Goal: Task Accomplishment & Management: Use online tool/utility

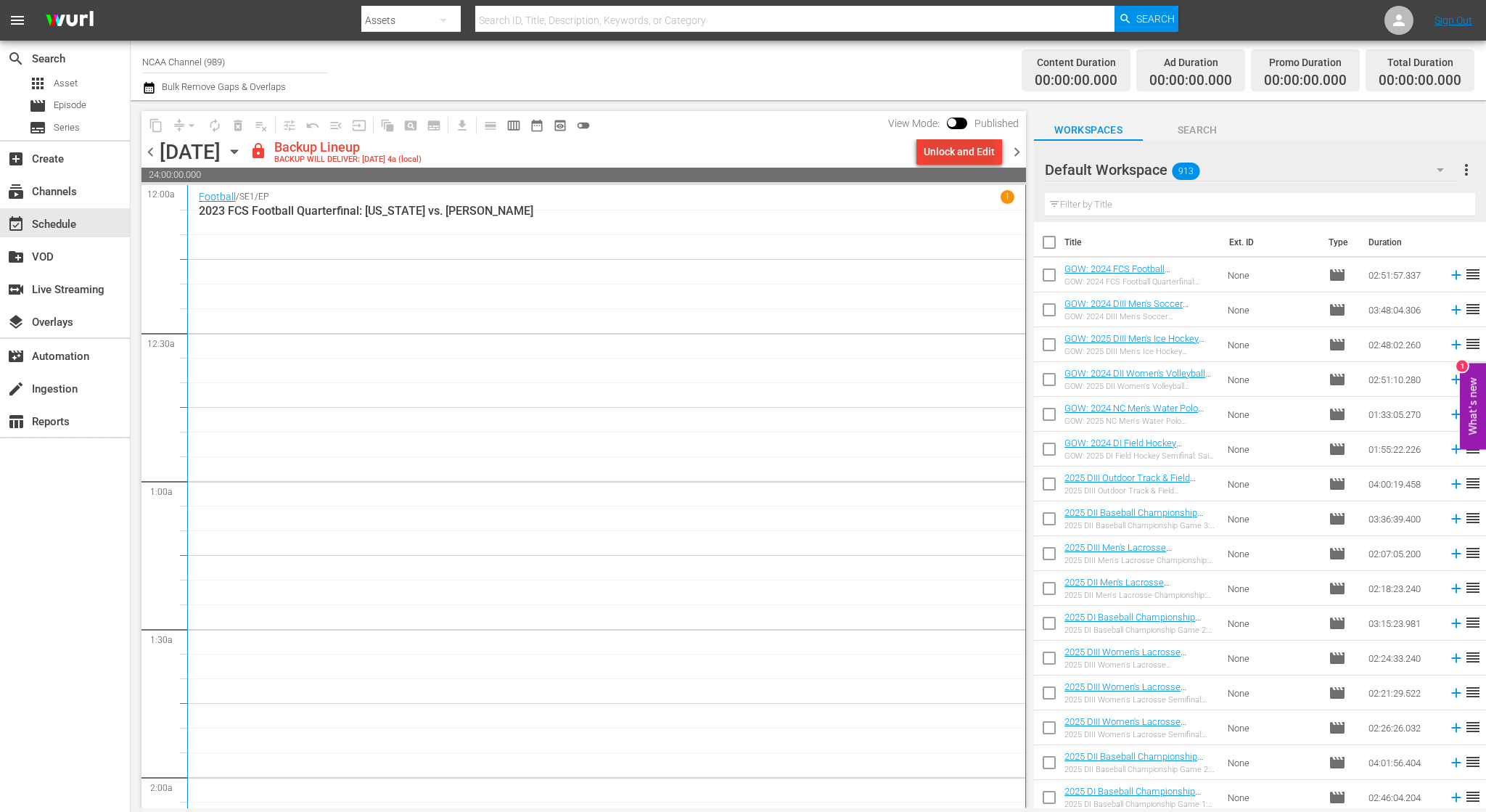
click at [997, 143] on button "Unlock and Edit" at bounding box center [958, 152] width 85 height 26
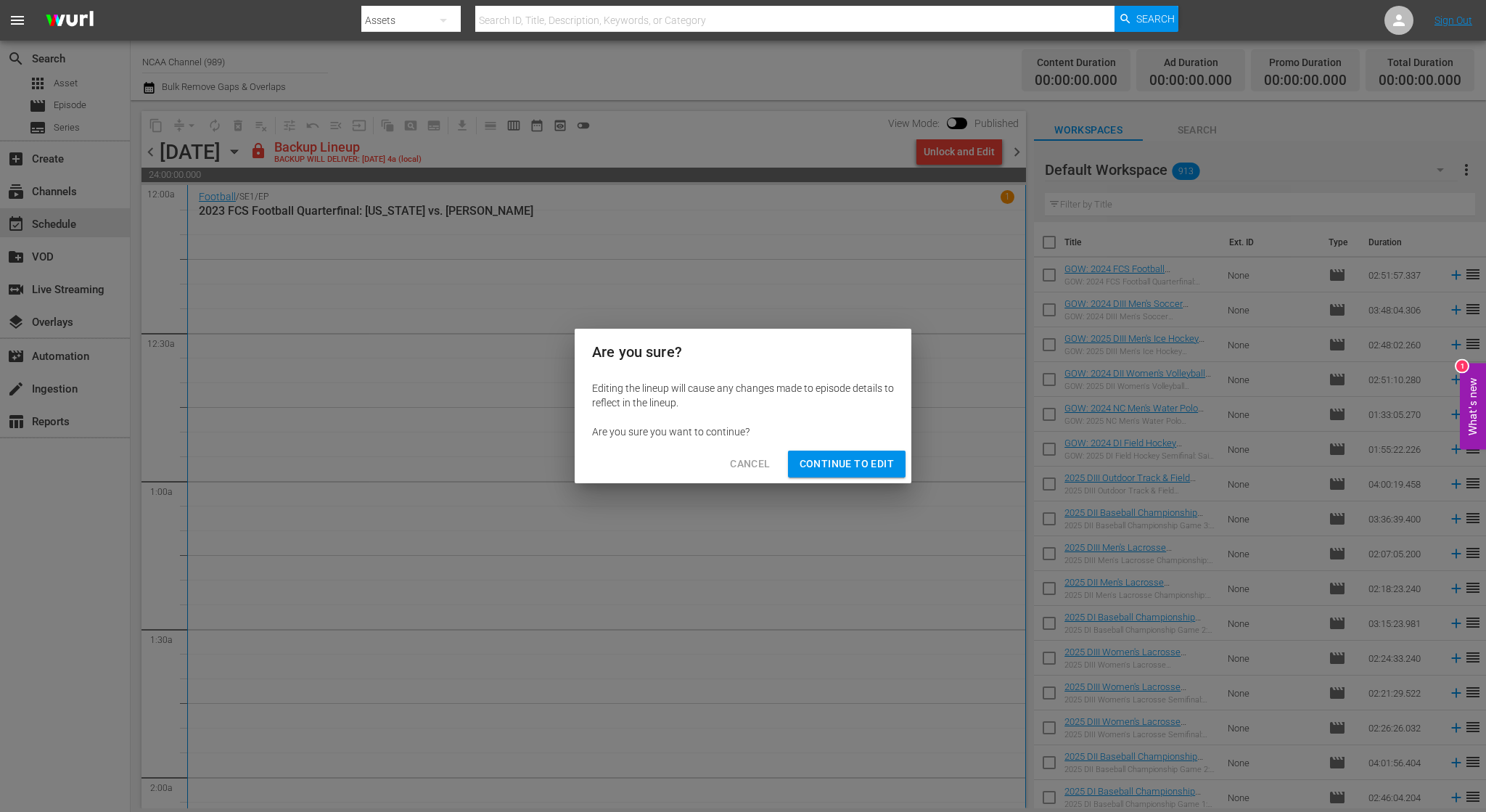
click at [849, 461] on span "Continue to Edit" at bounding box center [847, 464] width 95 height 18
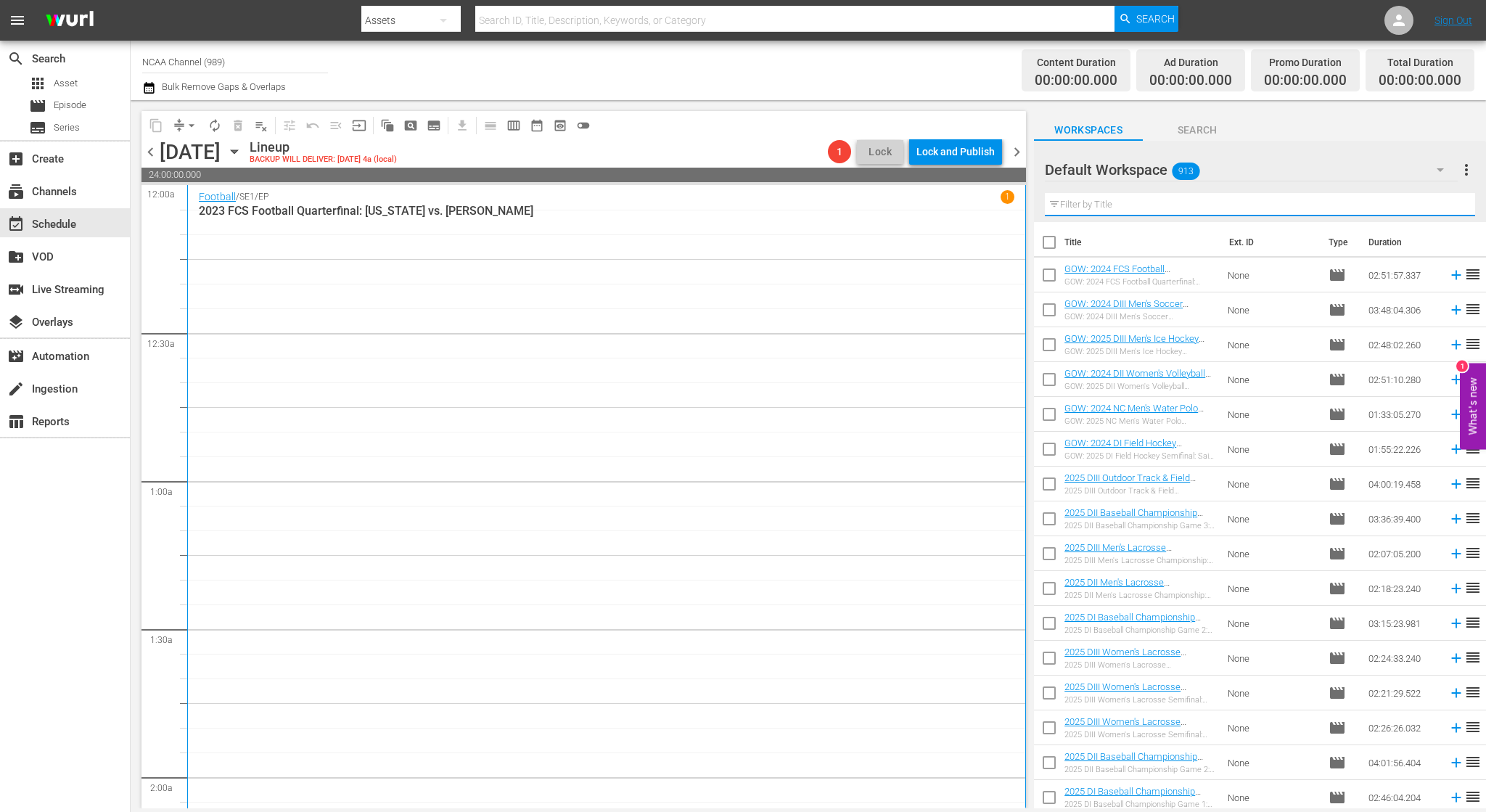
click at [1120, 202] on input "text" at bounding box center [1260, 205] width 430 height 23
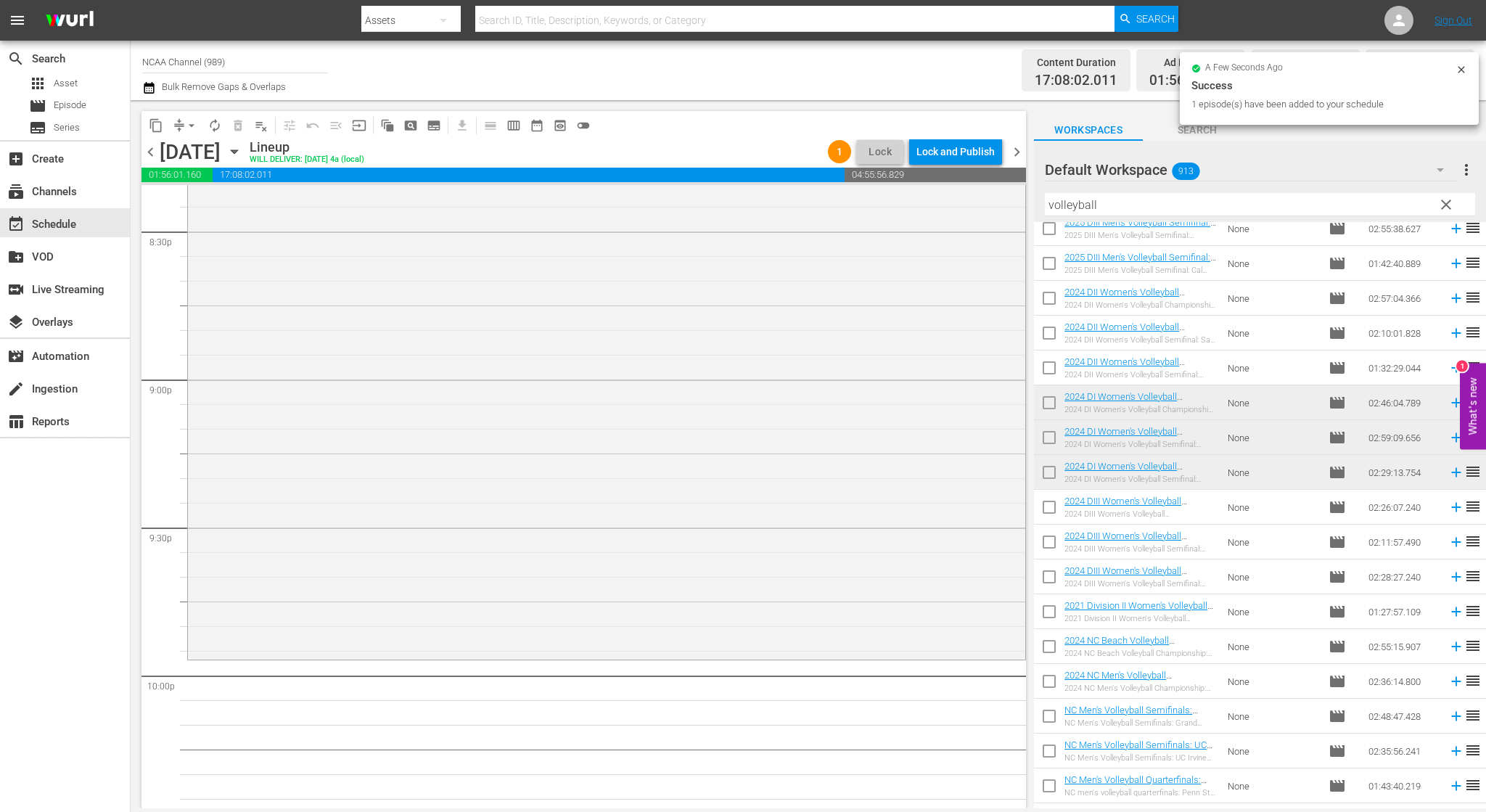
scroll to position [6387, 0]
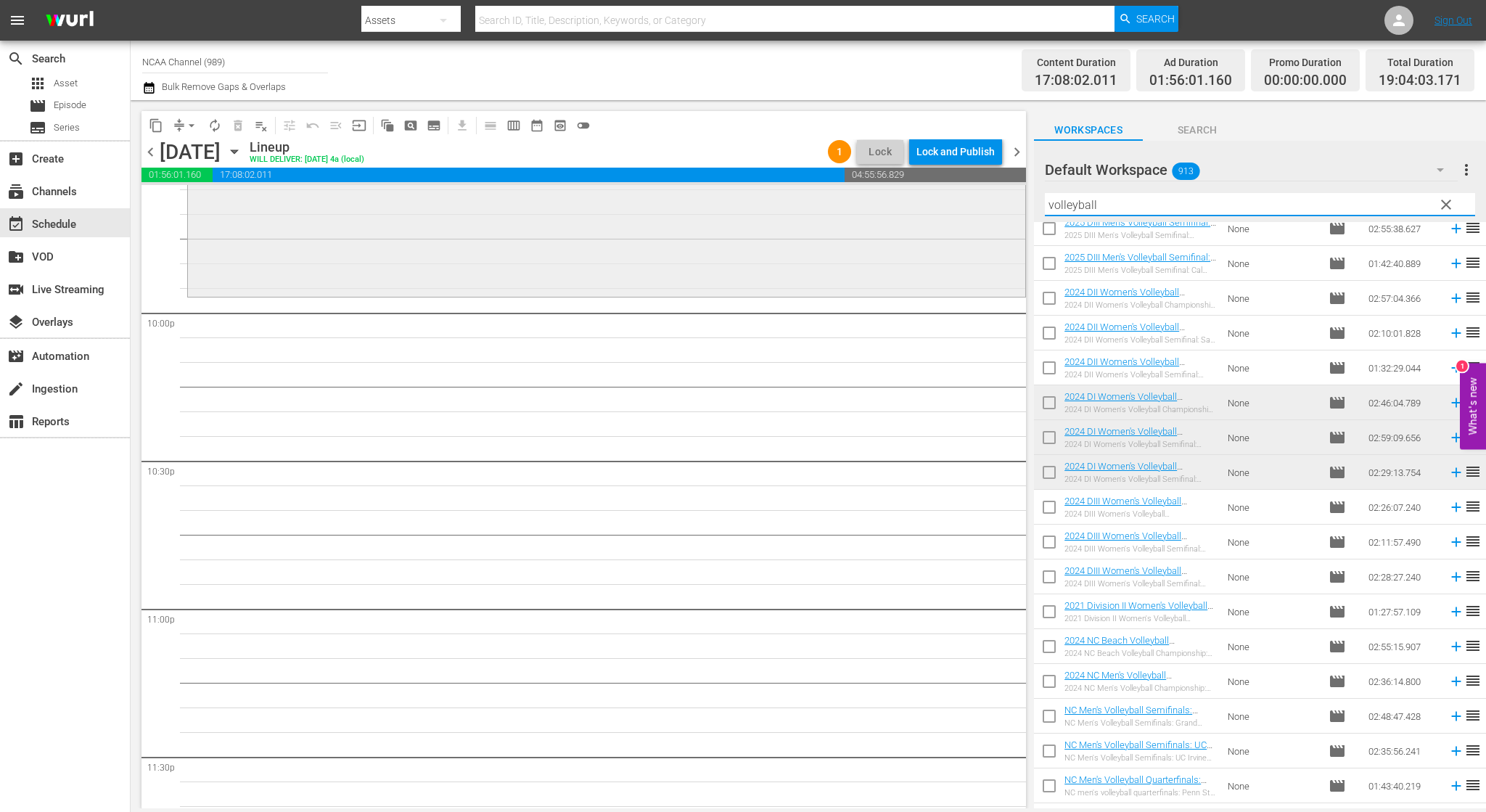
drag, startPoint x: 1172, startPoint y: 209, endPoint x: 792, endPoint y: 193, distance: 380.3
click at [808, 197] on div "content_copy compress arrow_drop_down autorenew_outlined delete_forever_outline…" at bounding box center [808, 454] width 1356 height 709
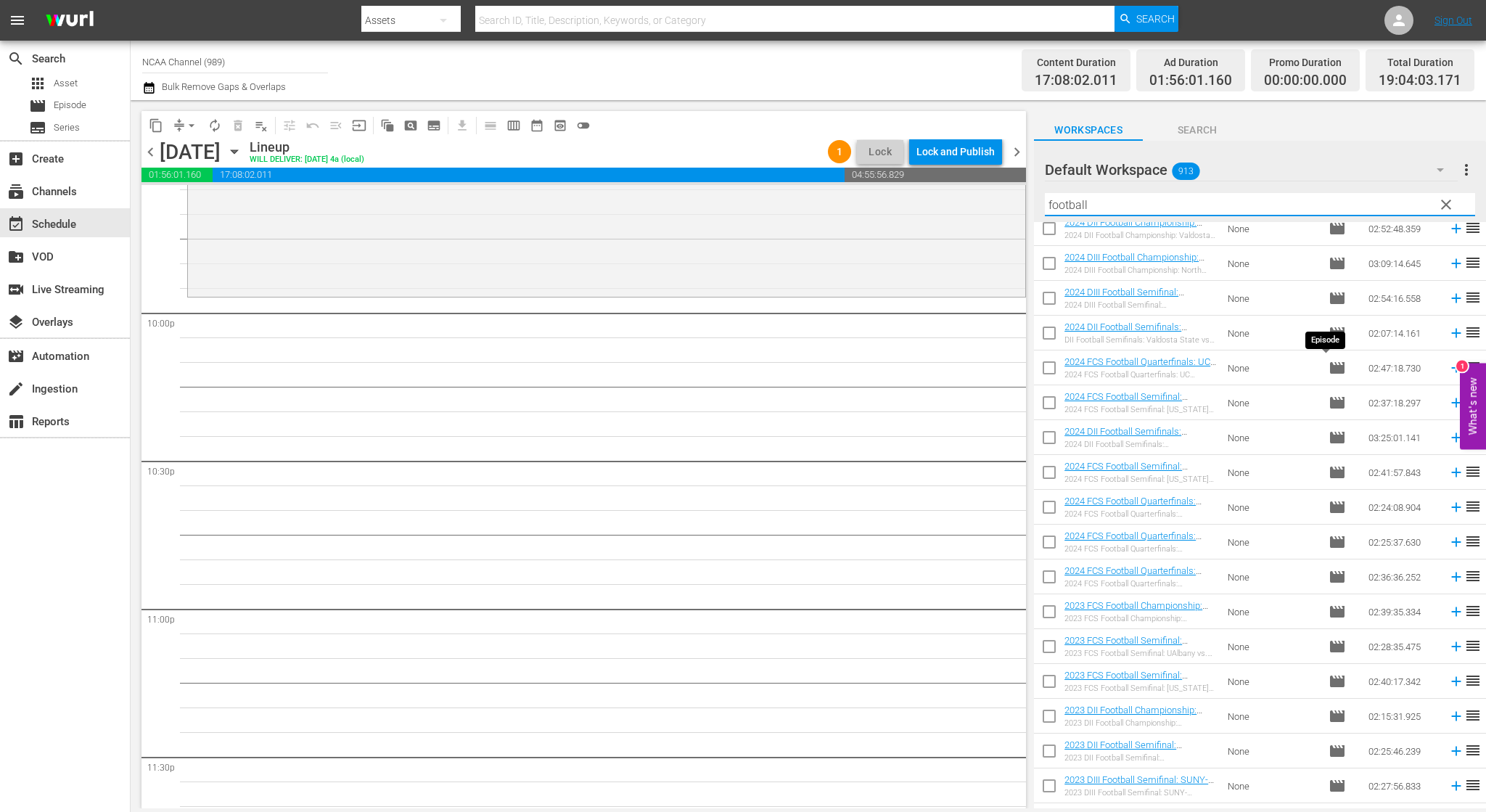
scroll to position [0, 0]
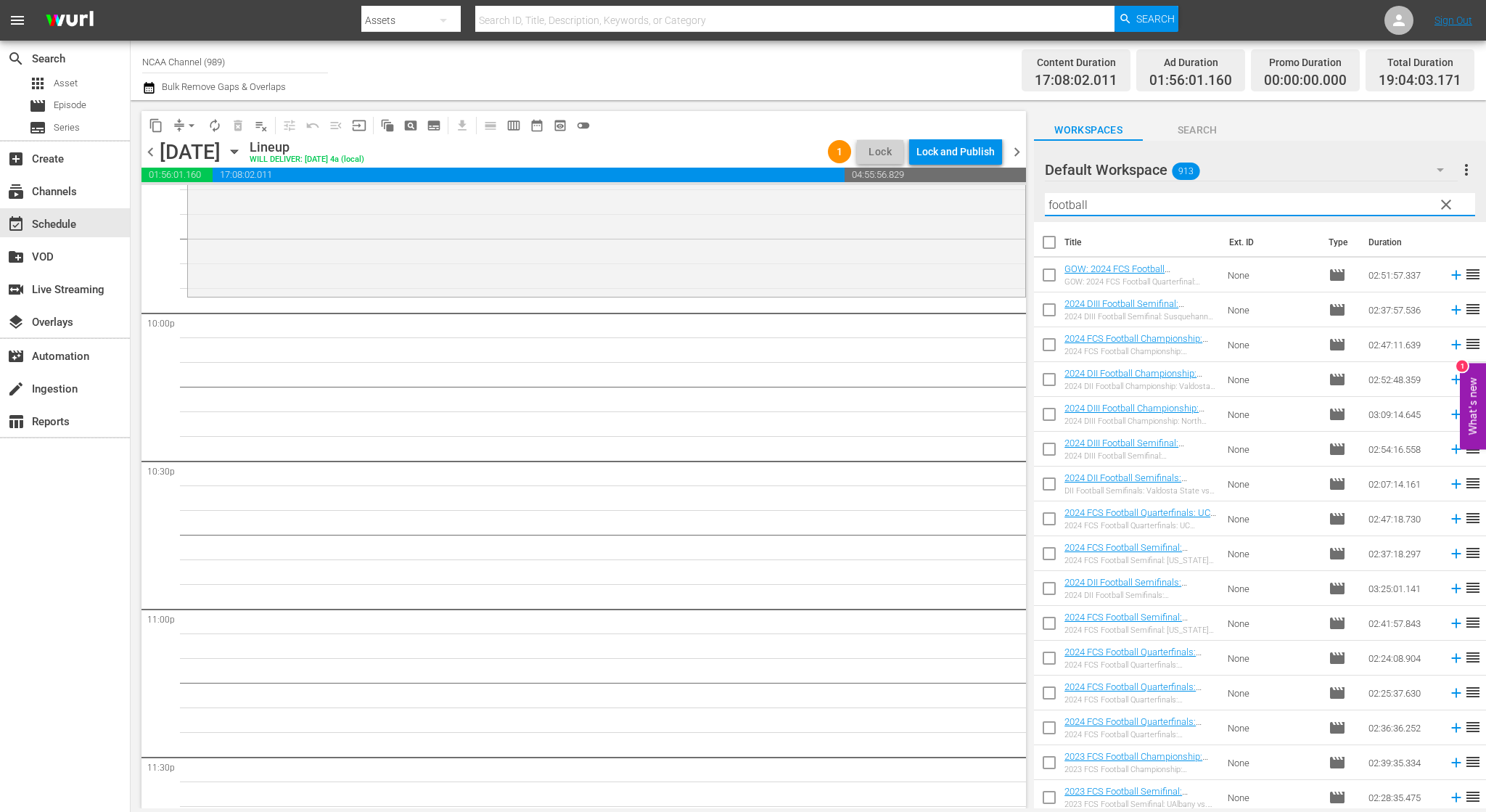
type input "football"
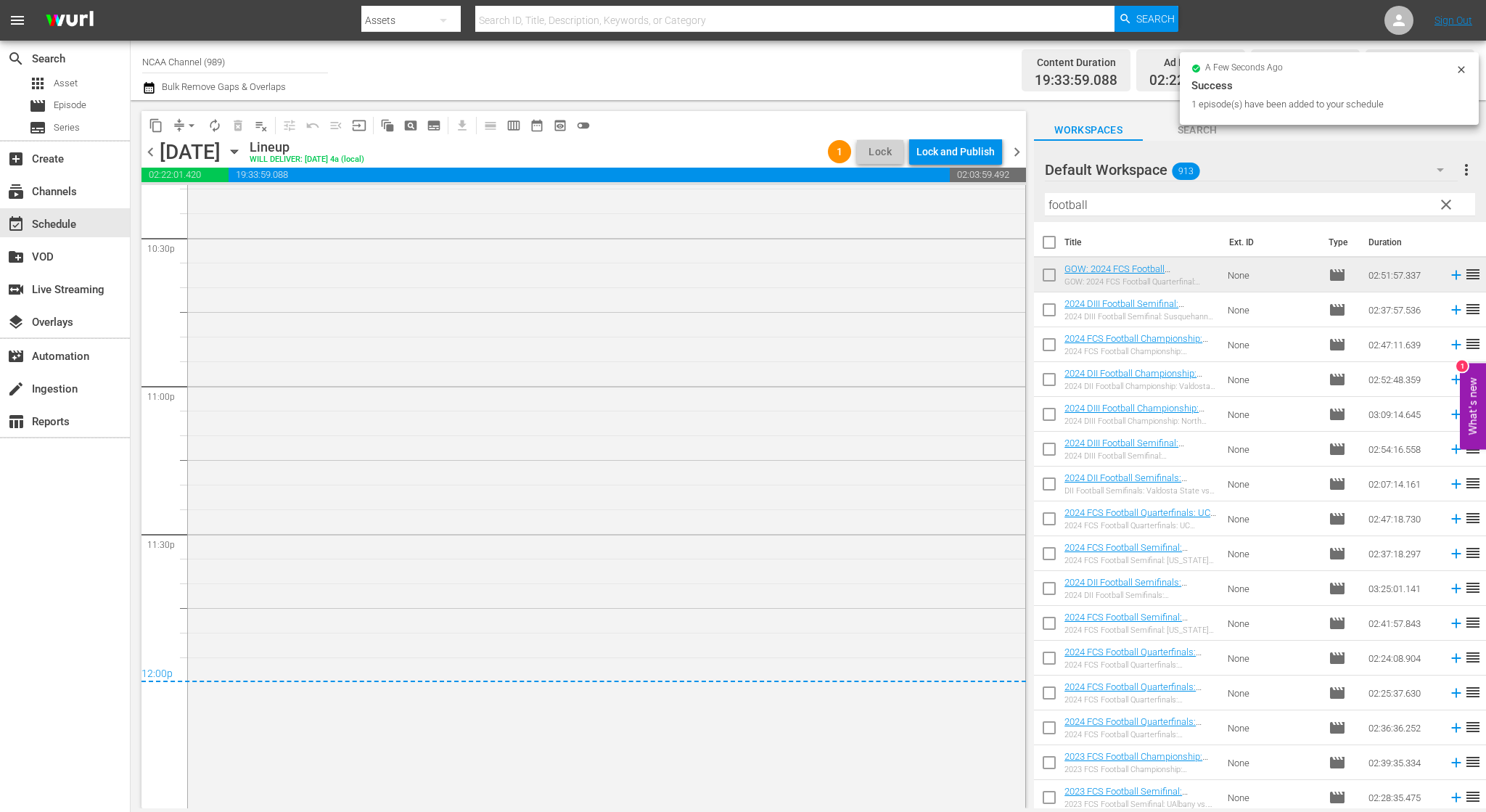
scroll to position [6723, 0]
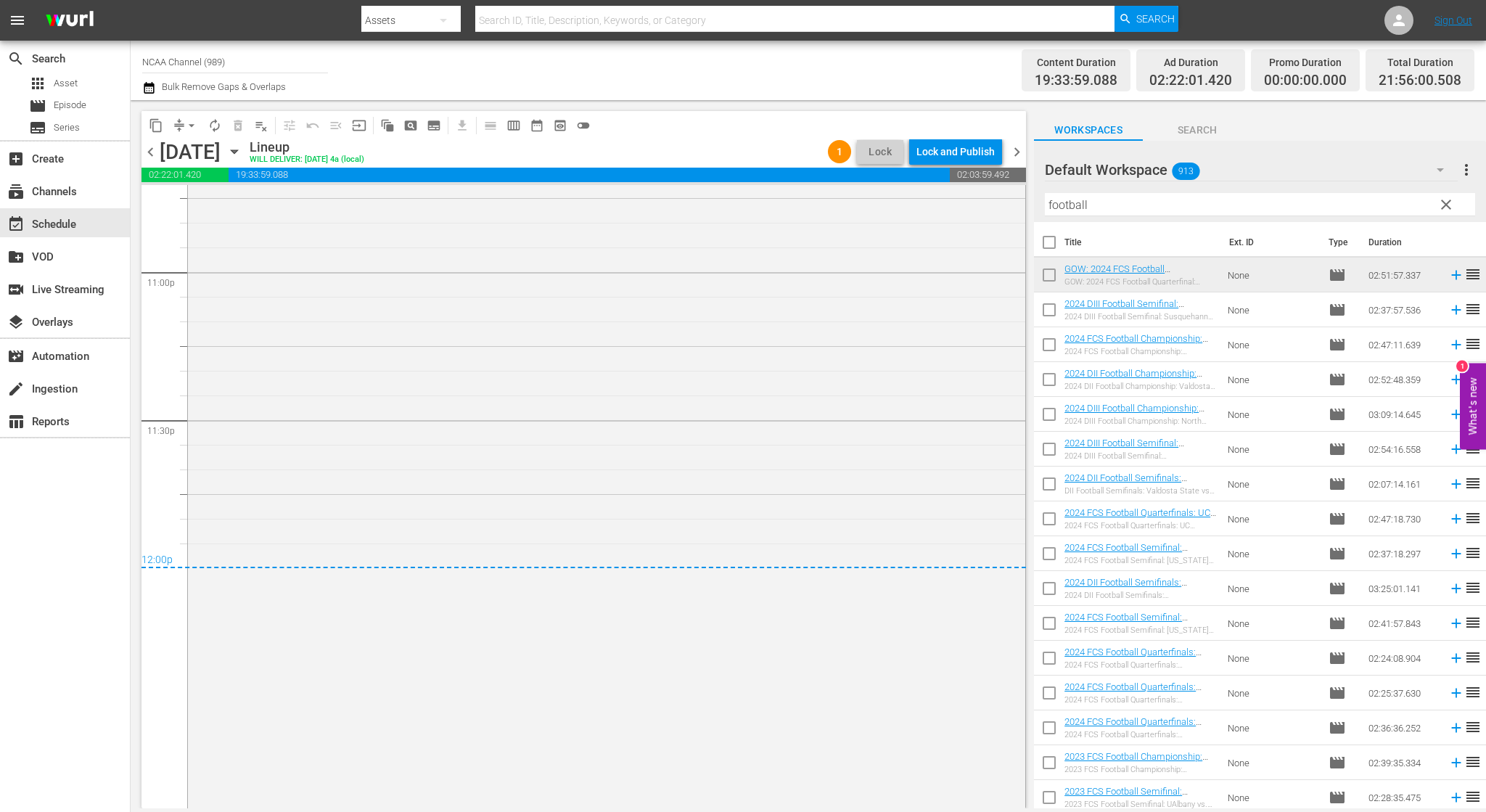
click at [1022, 151] on span "chevron_right" at bounding box center [1017, 151] width 18 height 18
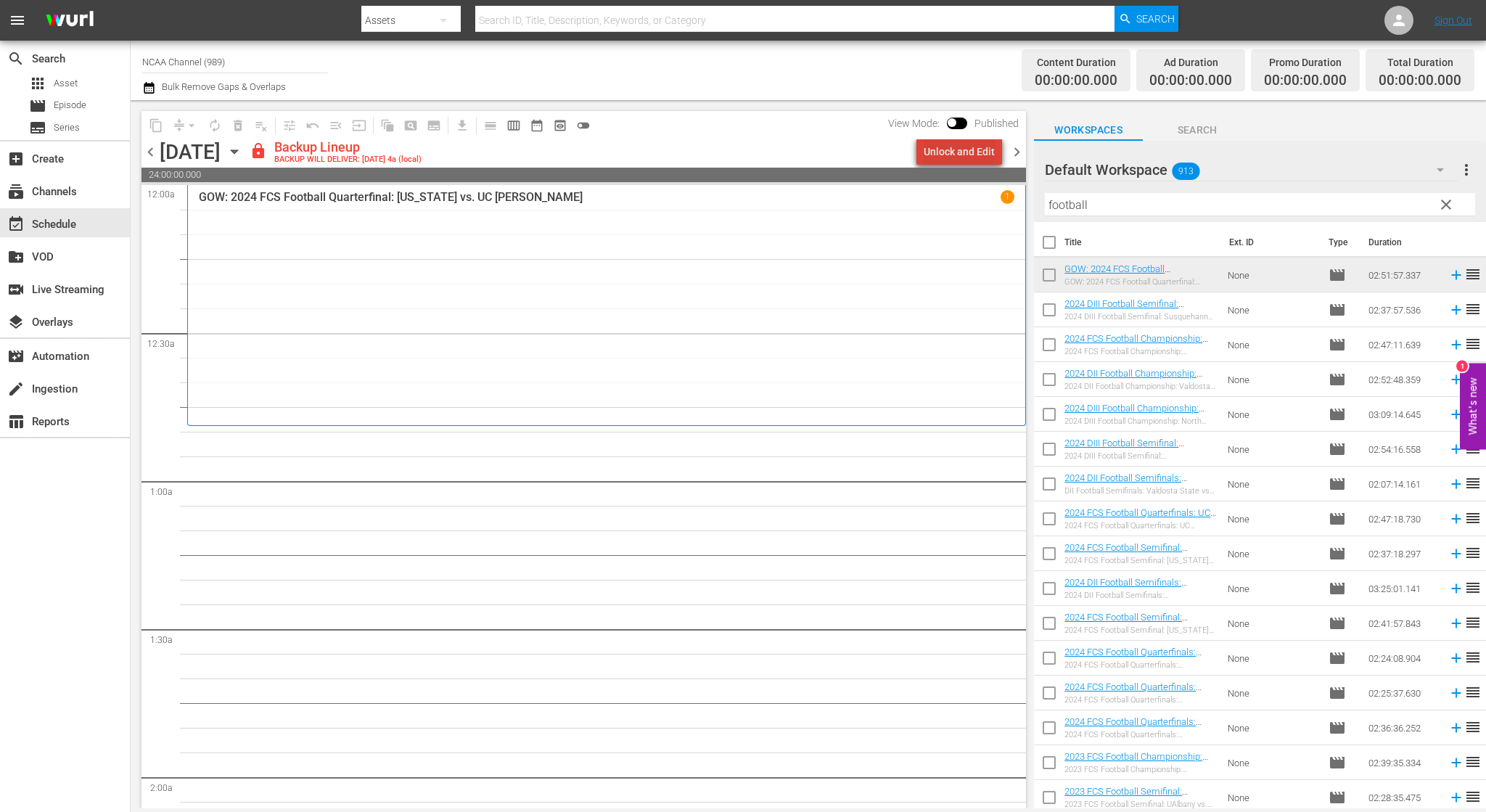
click at [974, 155] on div "Unlock and Edit" at bounding box center [959, 152] width 71 height 26
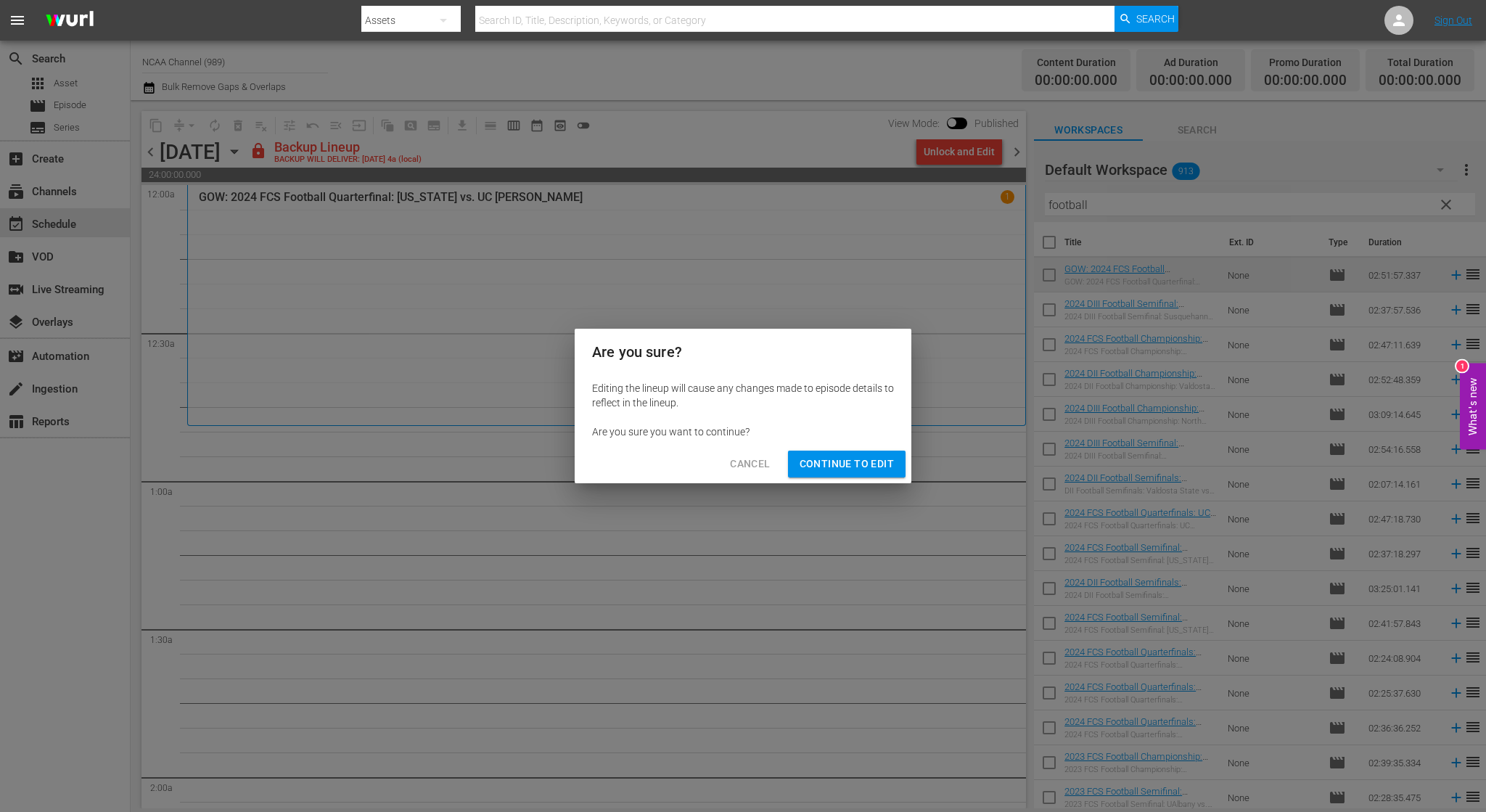
click at [865, 472] on span "Continue to Edit" at bounding box center [847, 464] width 95 height 18
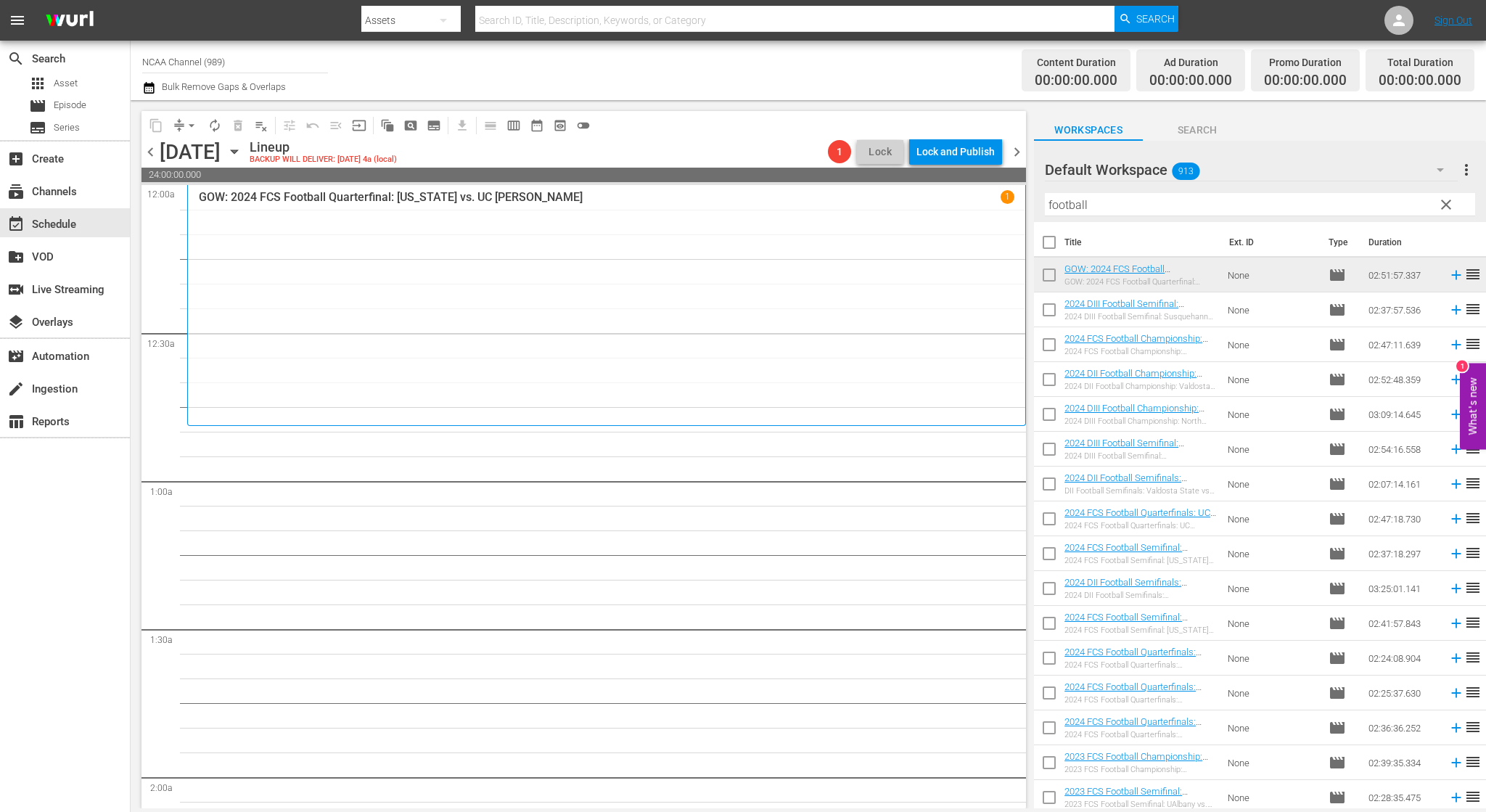
click at [1018, 150] on span "chevron_right" at bounding box center [1017, 151] width 18 height 18
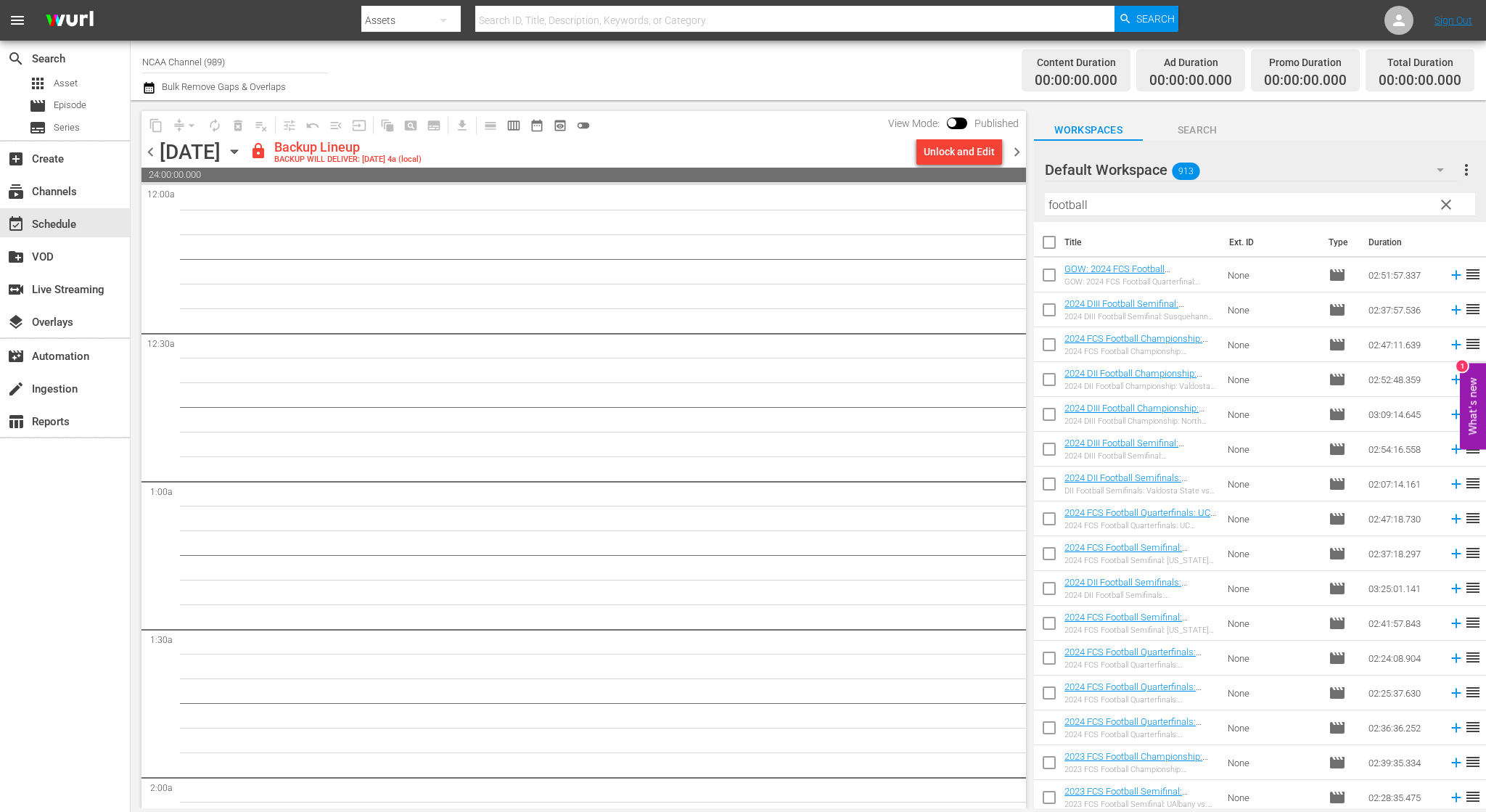
click at [946, 161] on div "Unlock and Edit" at bounding box center [959, 152] width 71 height 26
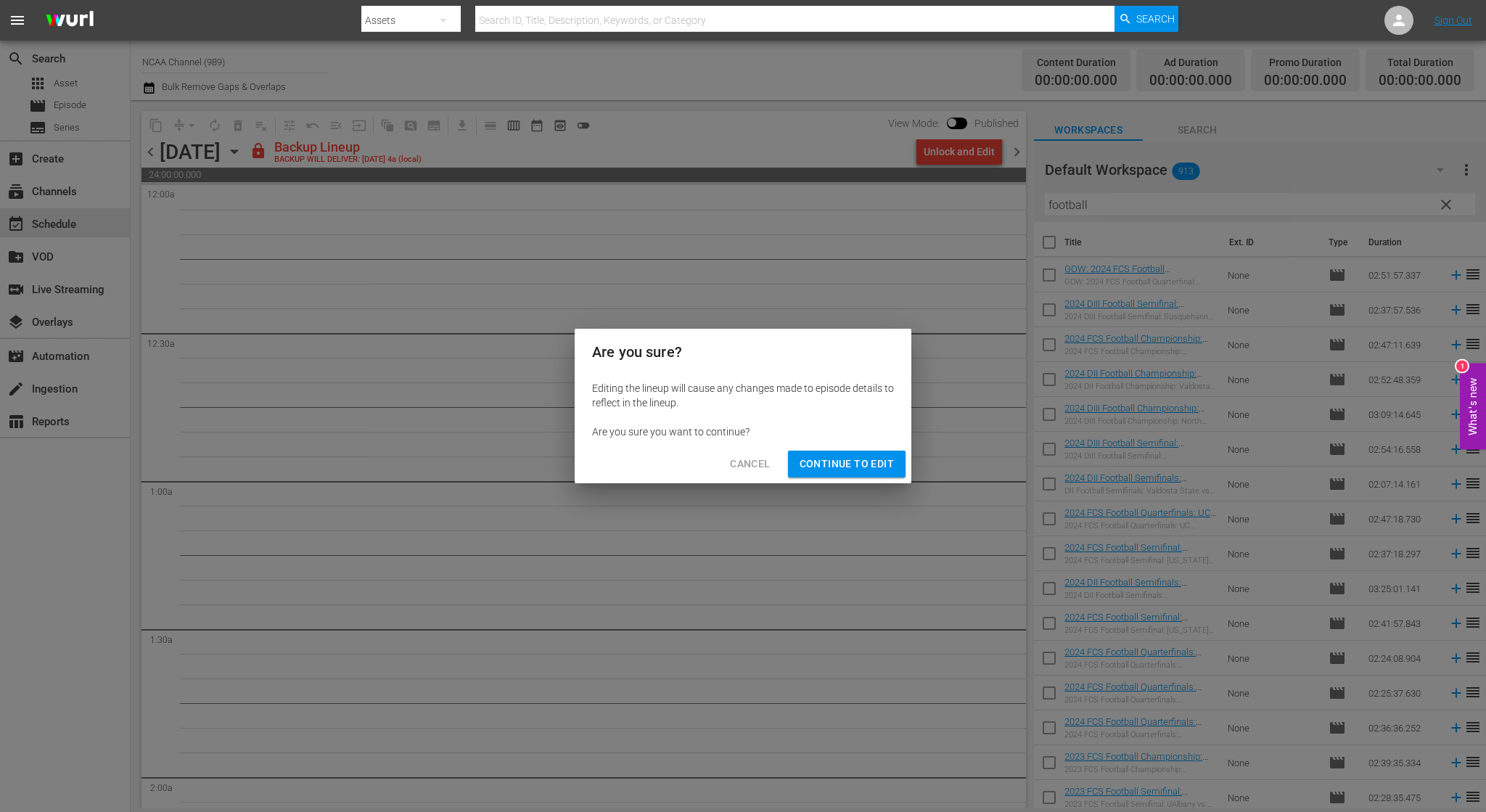
click at [843, 465] on span "Continue to Edit" at bounding box center [847, 464] width 95 height 18
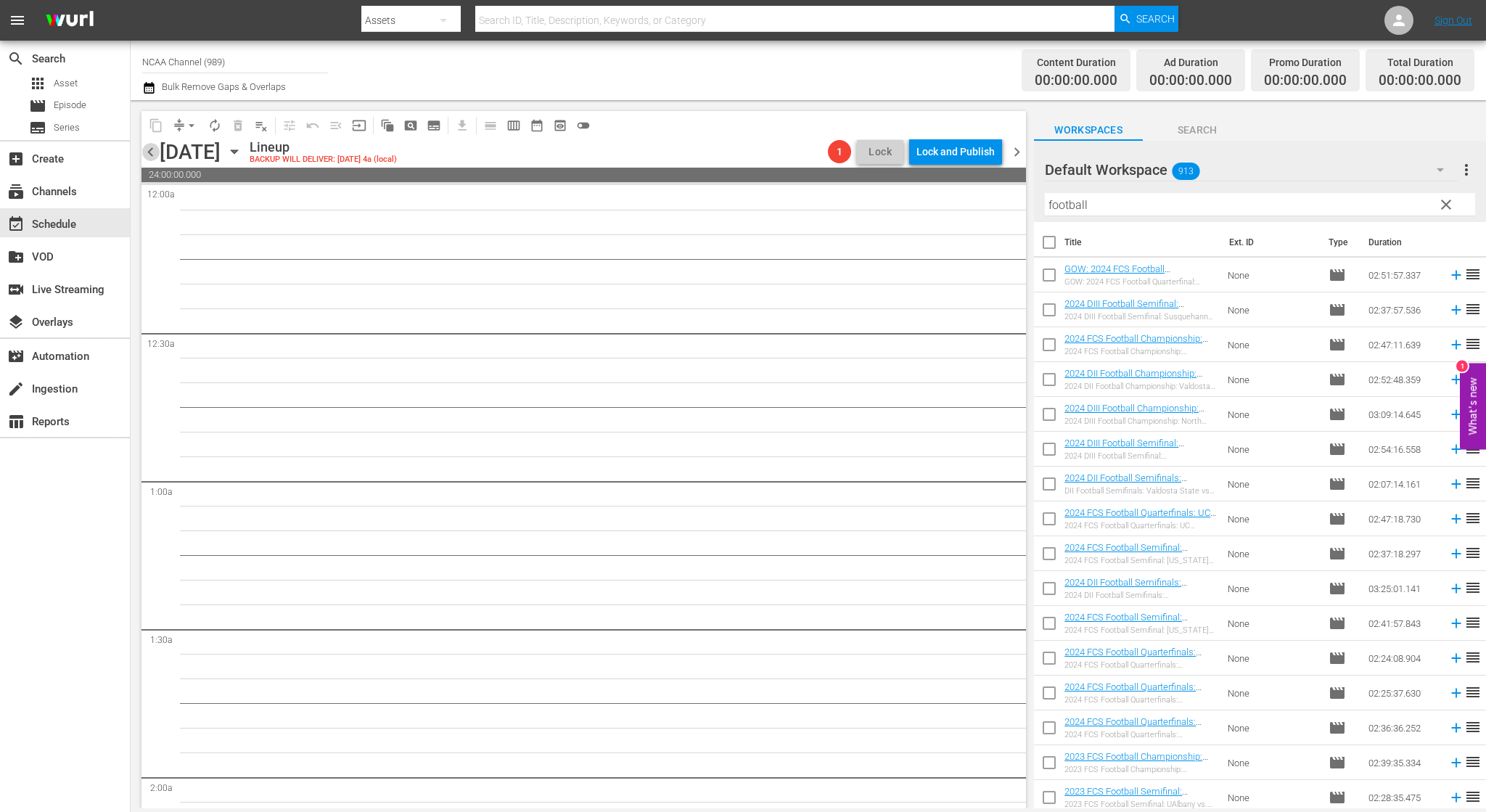
click at [153, 152] on span "chevron_left" at bounding box center [150, 151] width 18 height 18
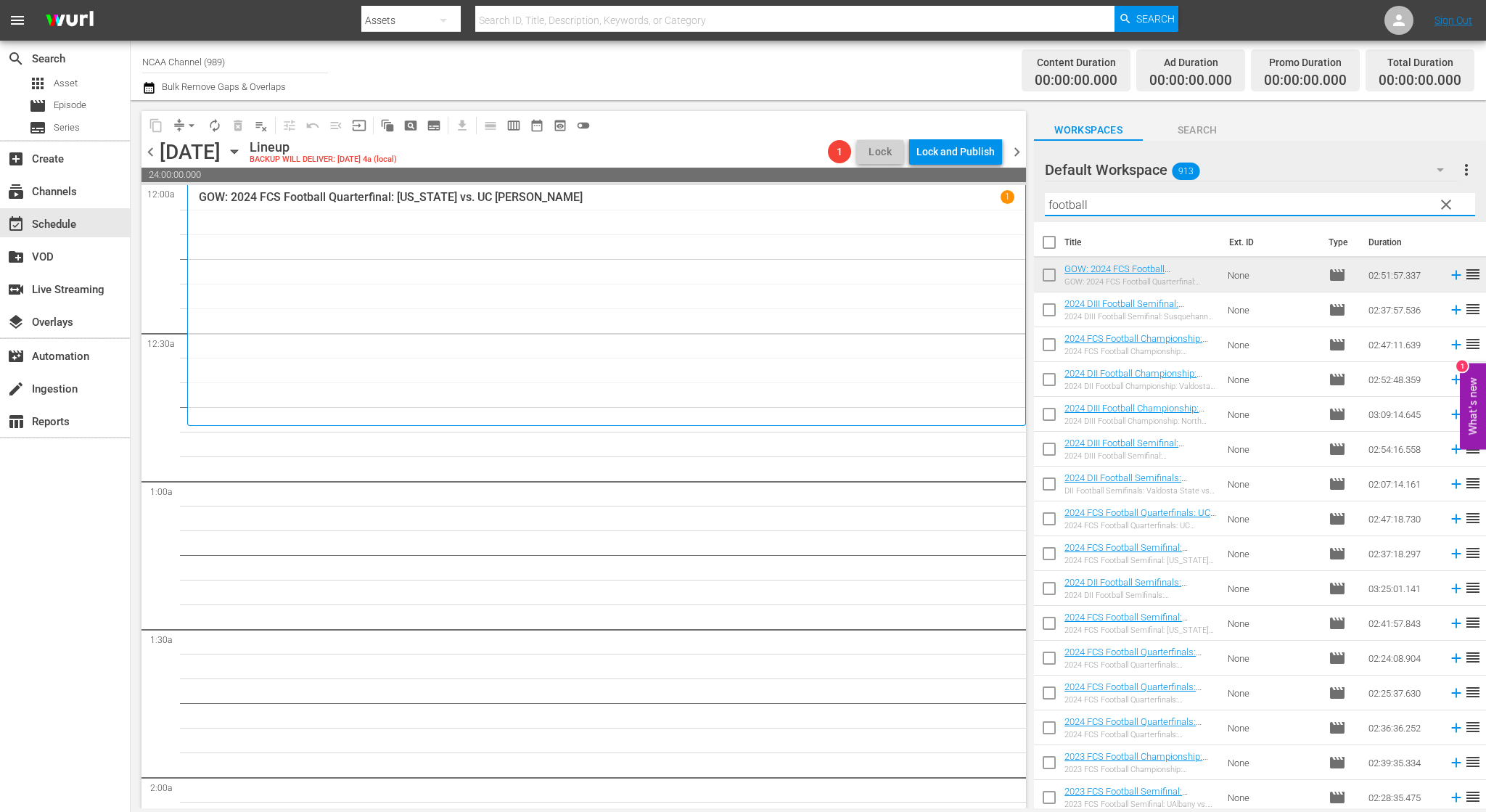
drag, startPoint x: 1098, startPoint y: 206, endPoint x: 862, endPoint y: 193, distance: 236.4
click at [875, 197] on div "content_copy compress arrow_drop_down autorenew_outlined delete_forever_outline…" at bounding box center [808, 454] width 1356 height 709
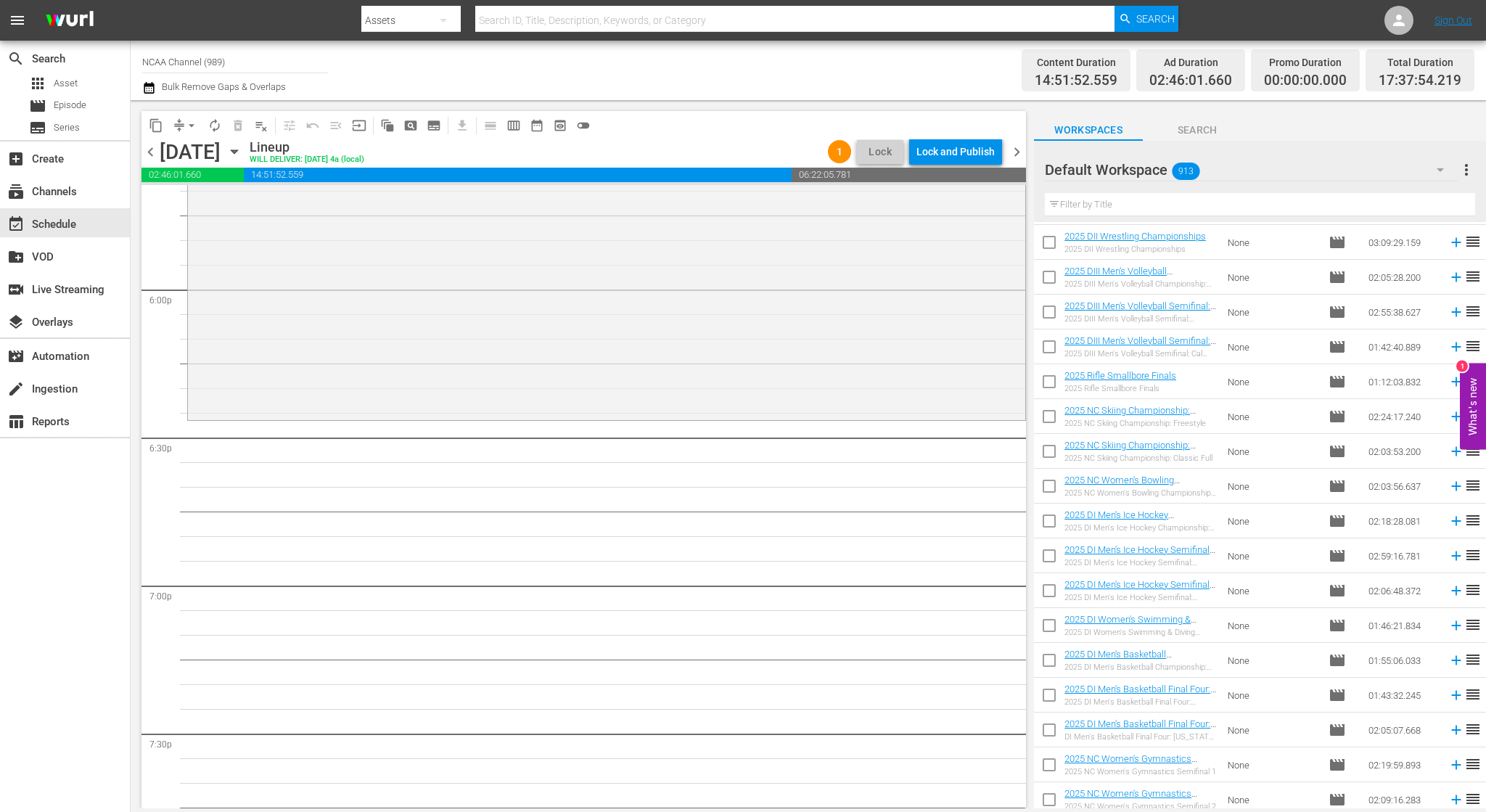
scroll to position [3774, 0]
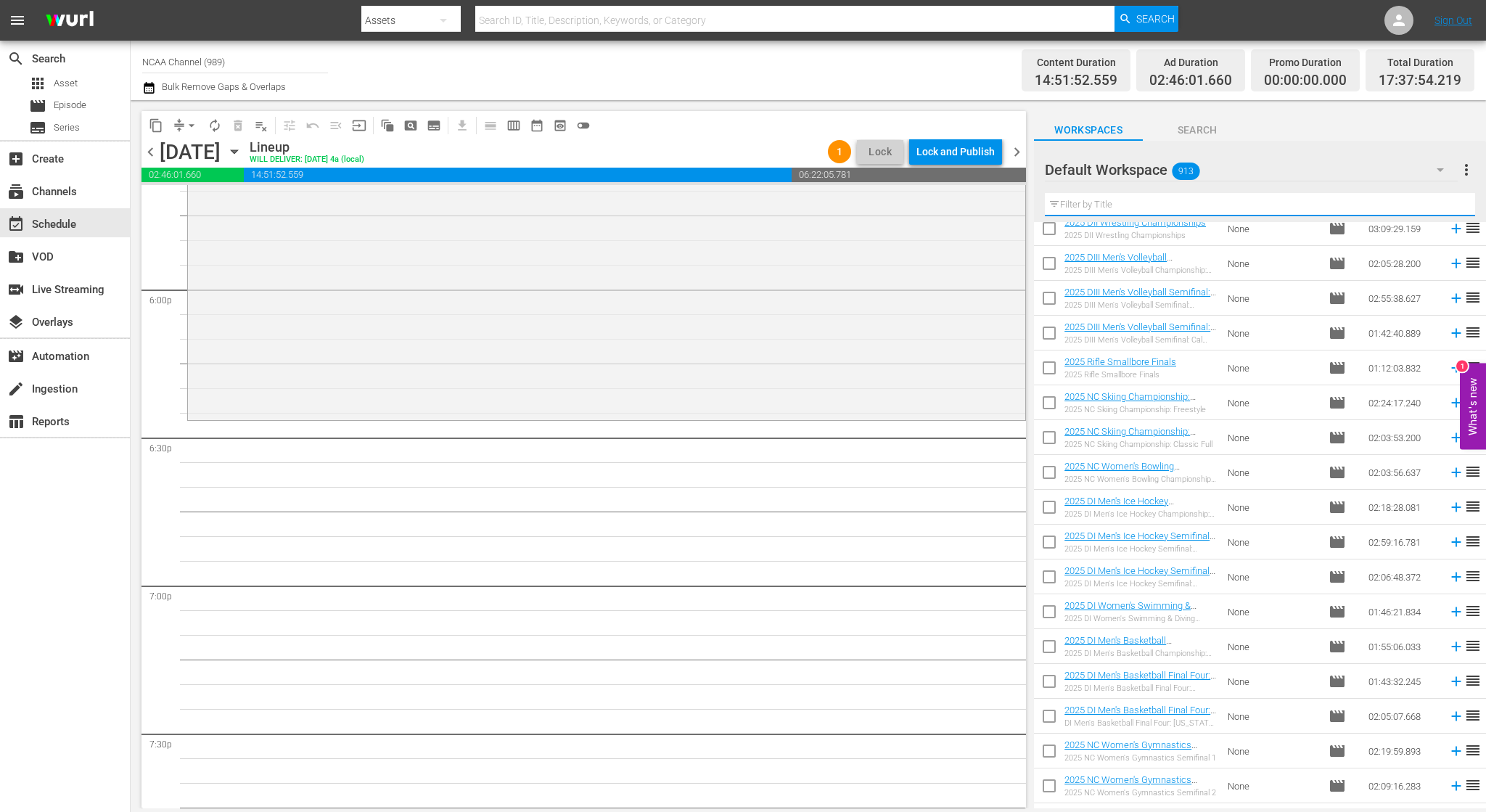
click at [1241, 212] on input "text" at bounding box center [1260, 205] width 430 height 23
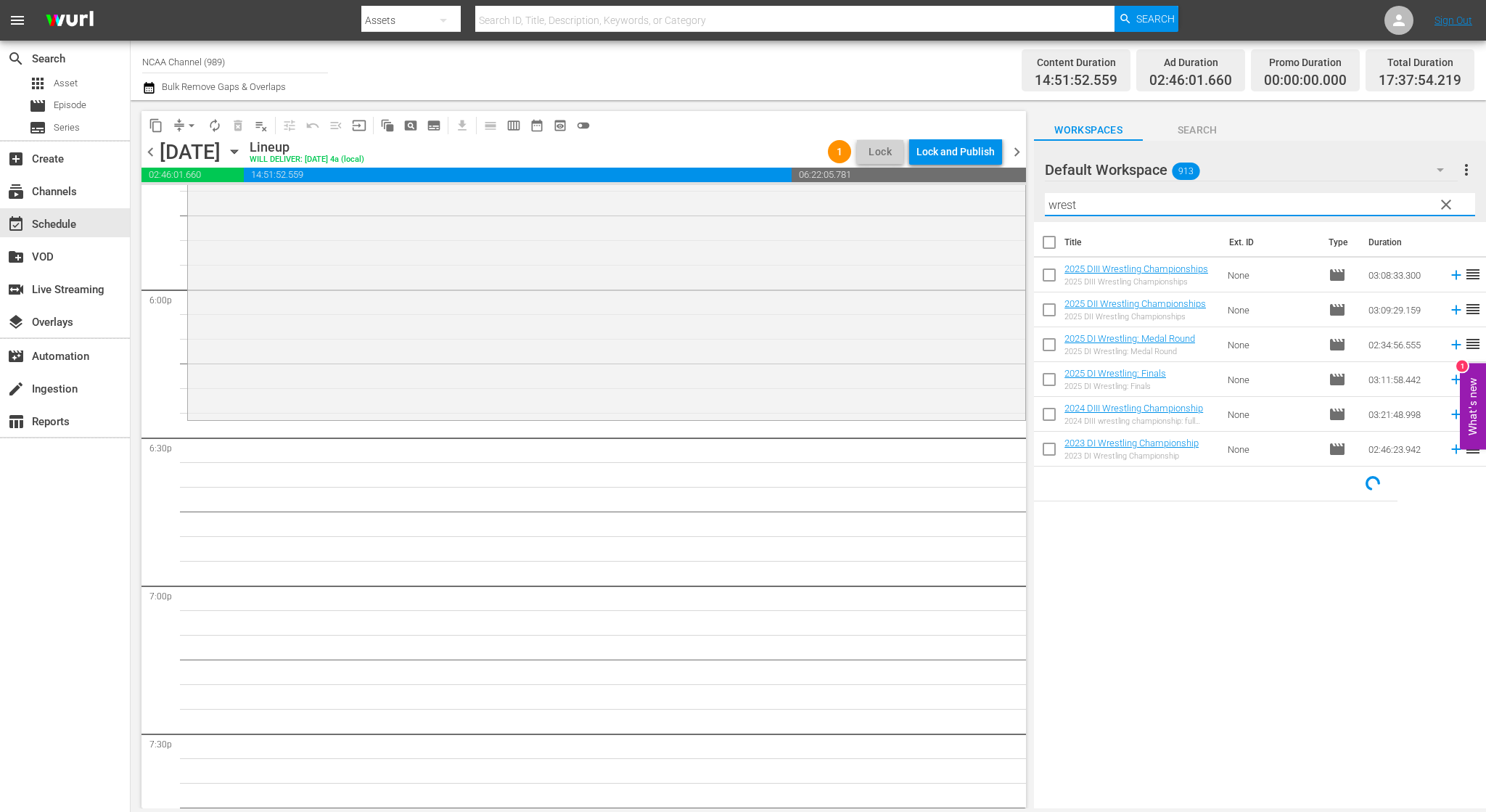
scroll to position [0, 0]
type input "wrestl"
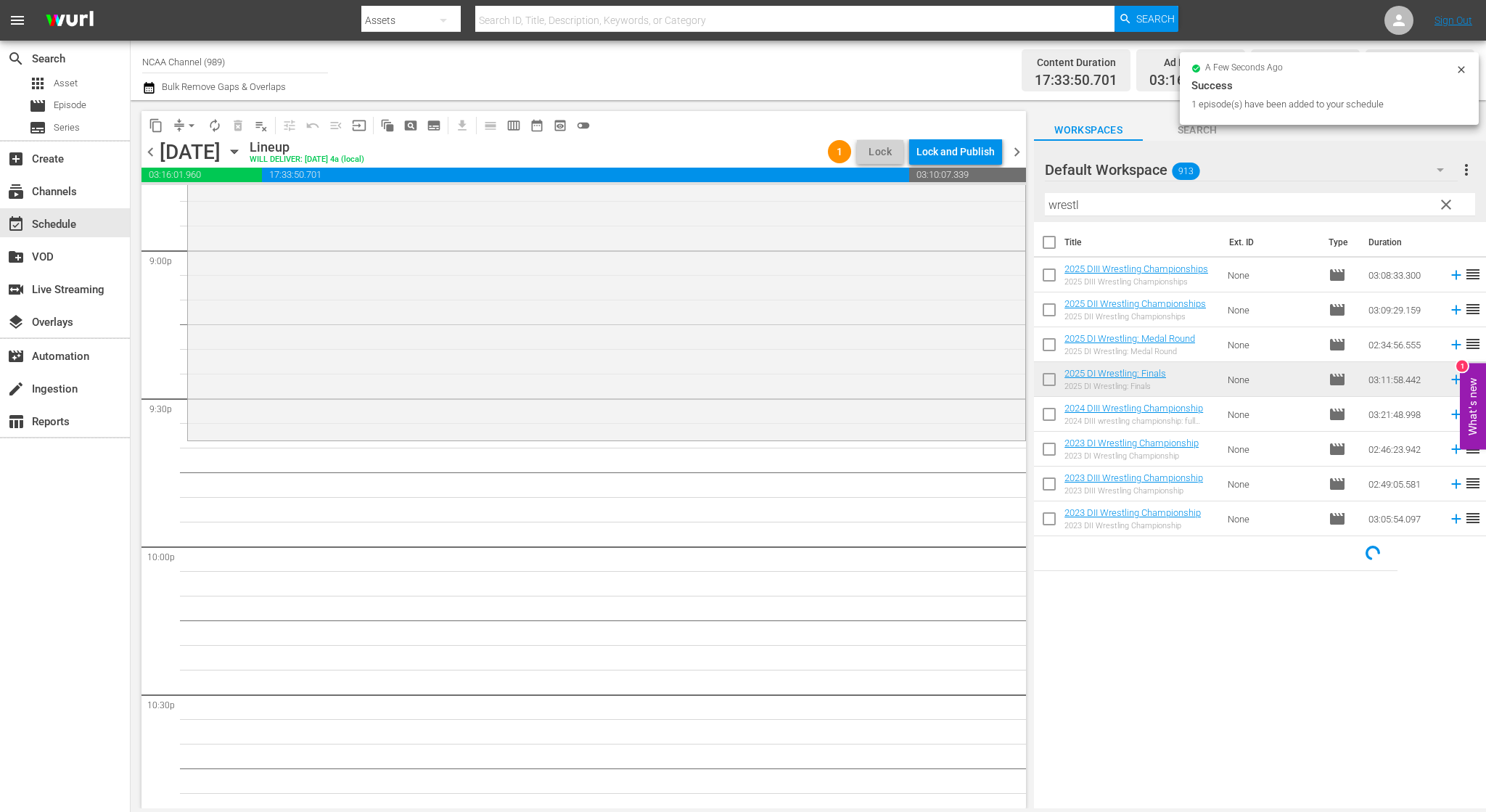
scroll to position [6169, 0]
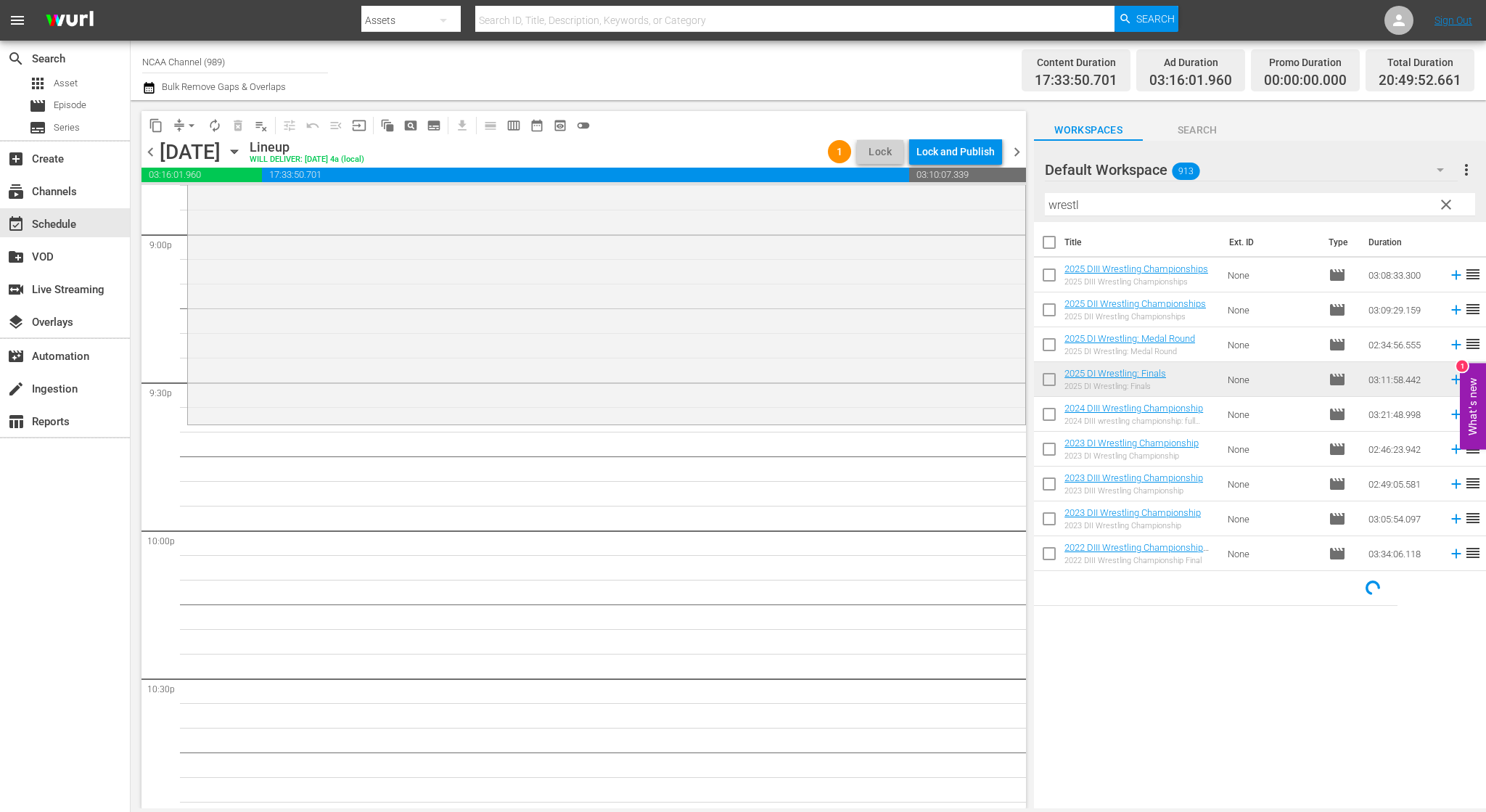
click at [1445, 213] on span "clear" at bounding box center [1447, 205] width 18 height 18
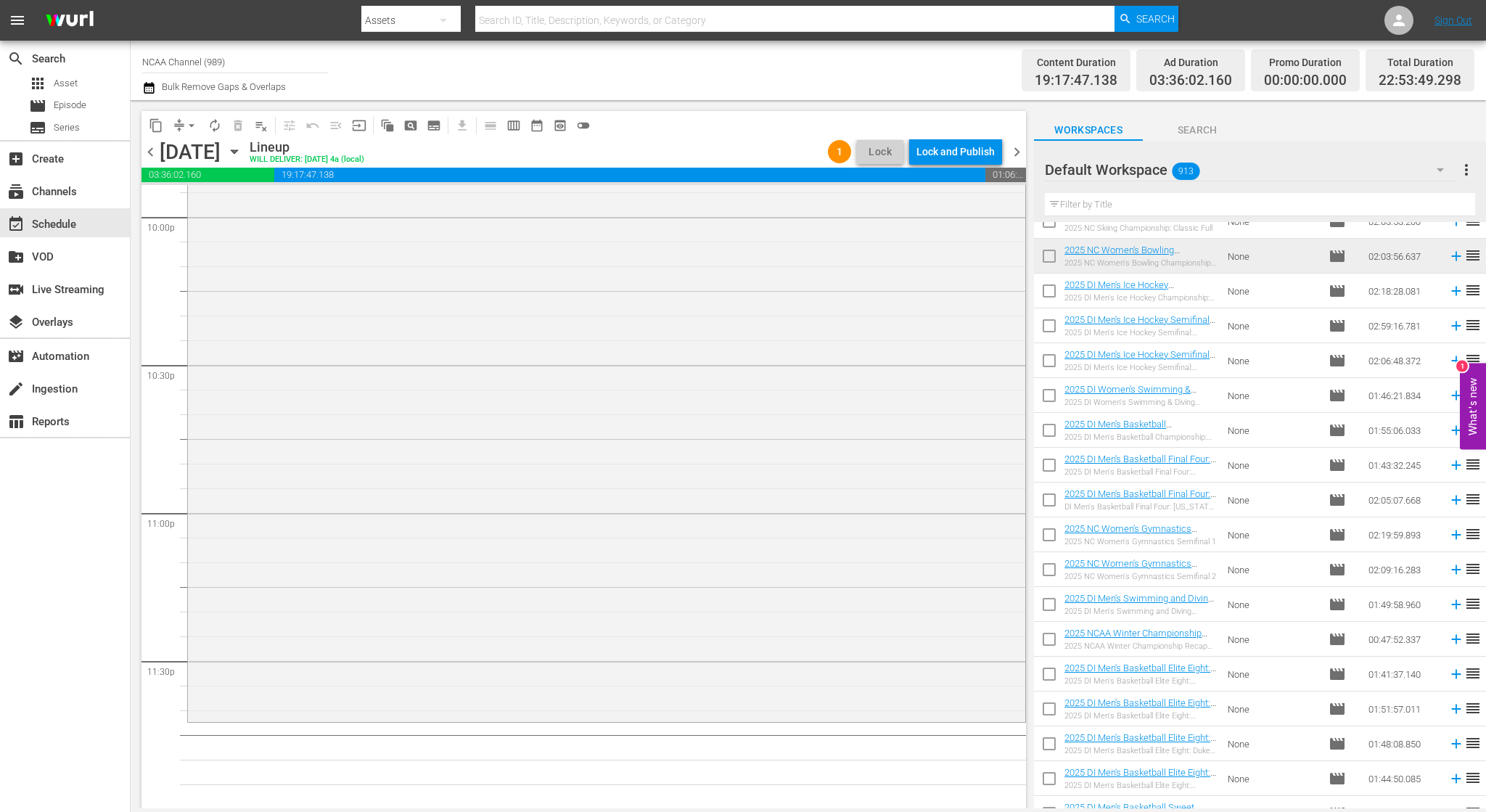
scroll to position [3991, 0]
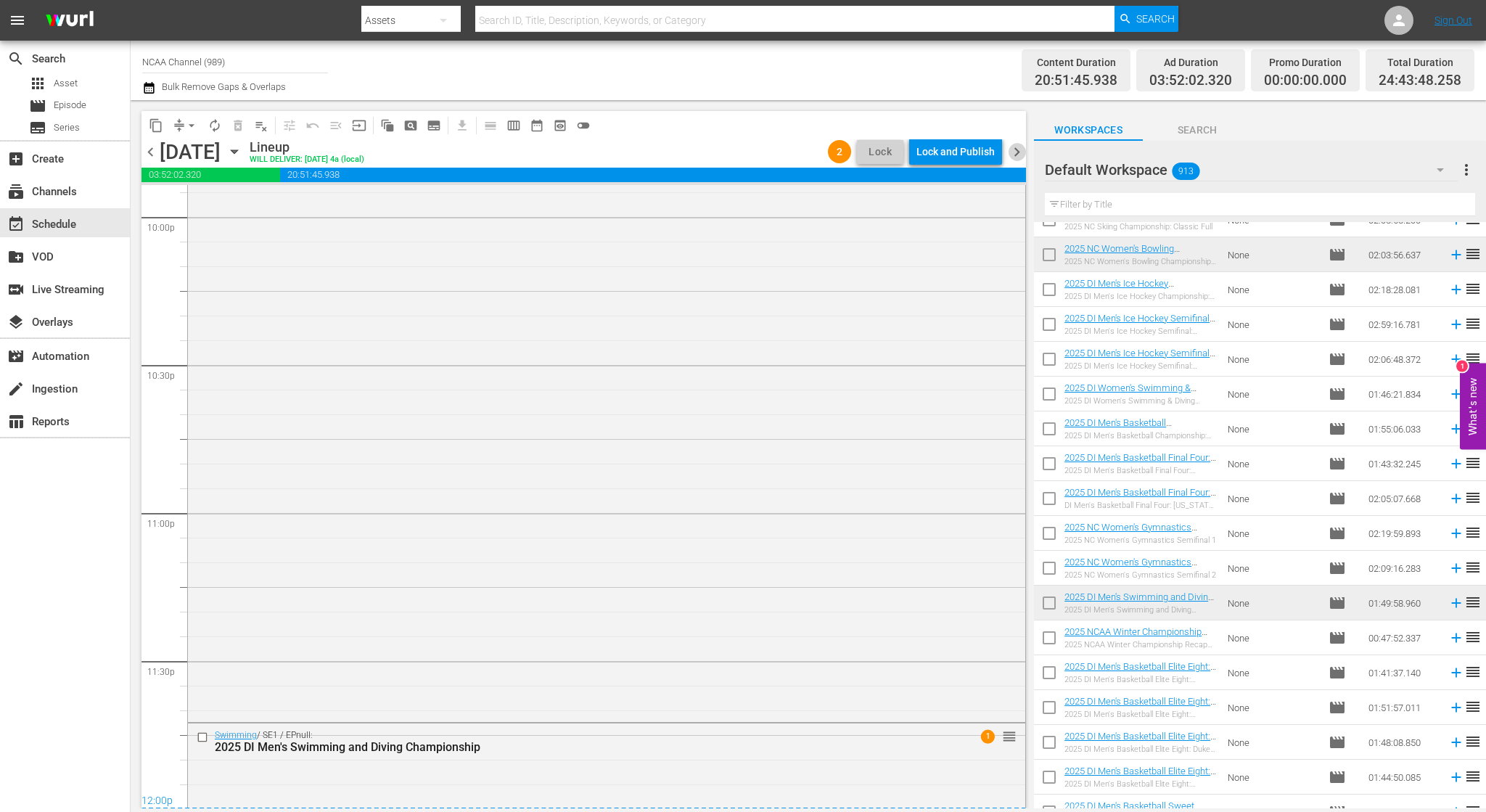
click at [1020, 149] on span "chevron_right" at bounding box center [1017, 151] width 18 height 18
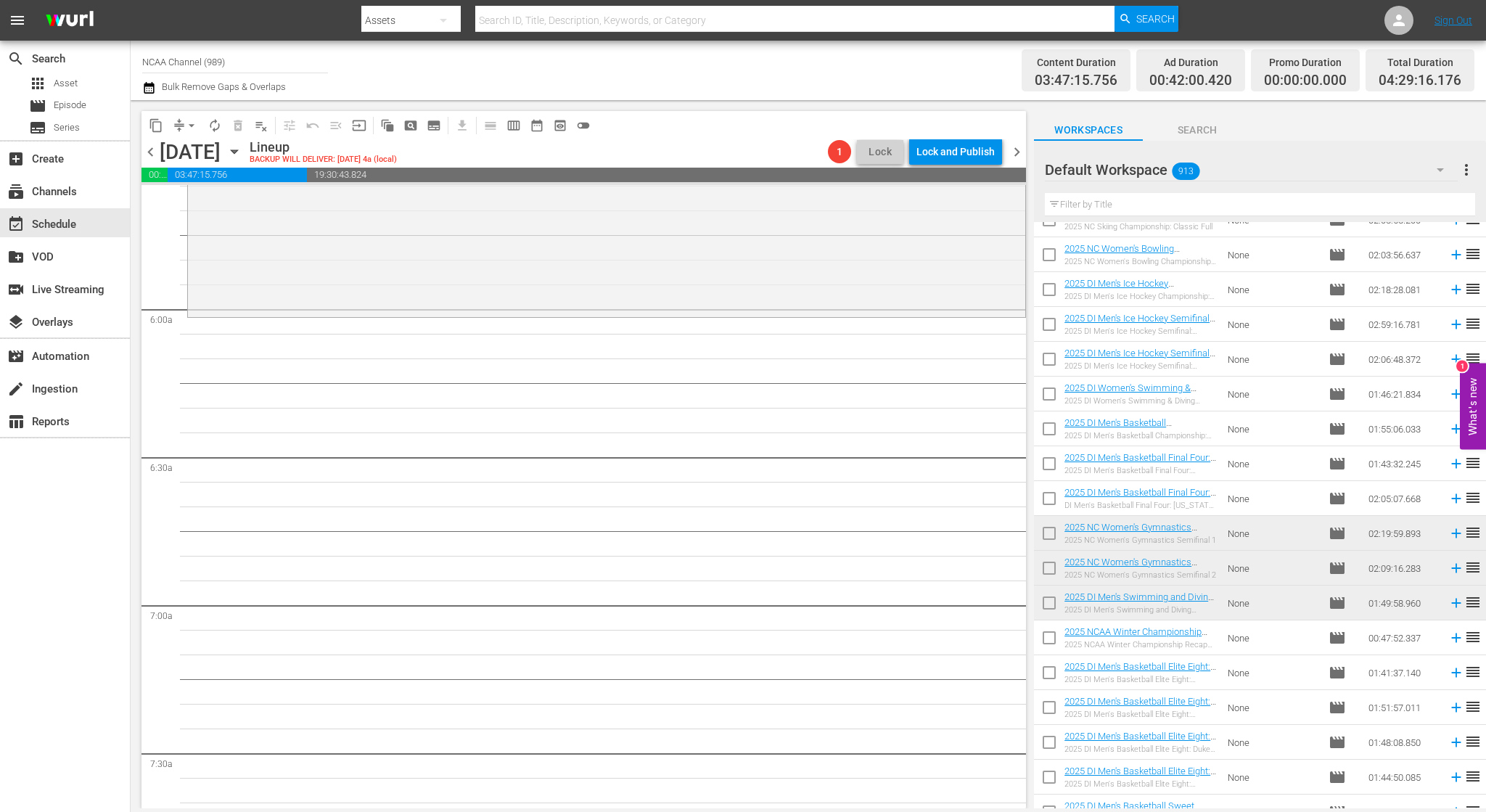
scroll to position [1669, 0]
click at [1135, 206] on input "text" at bounding box center [1260, 205] width 430 height 23
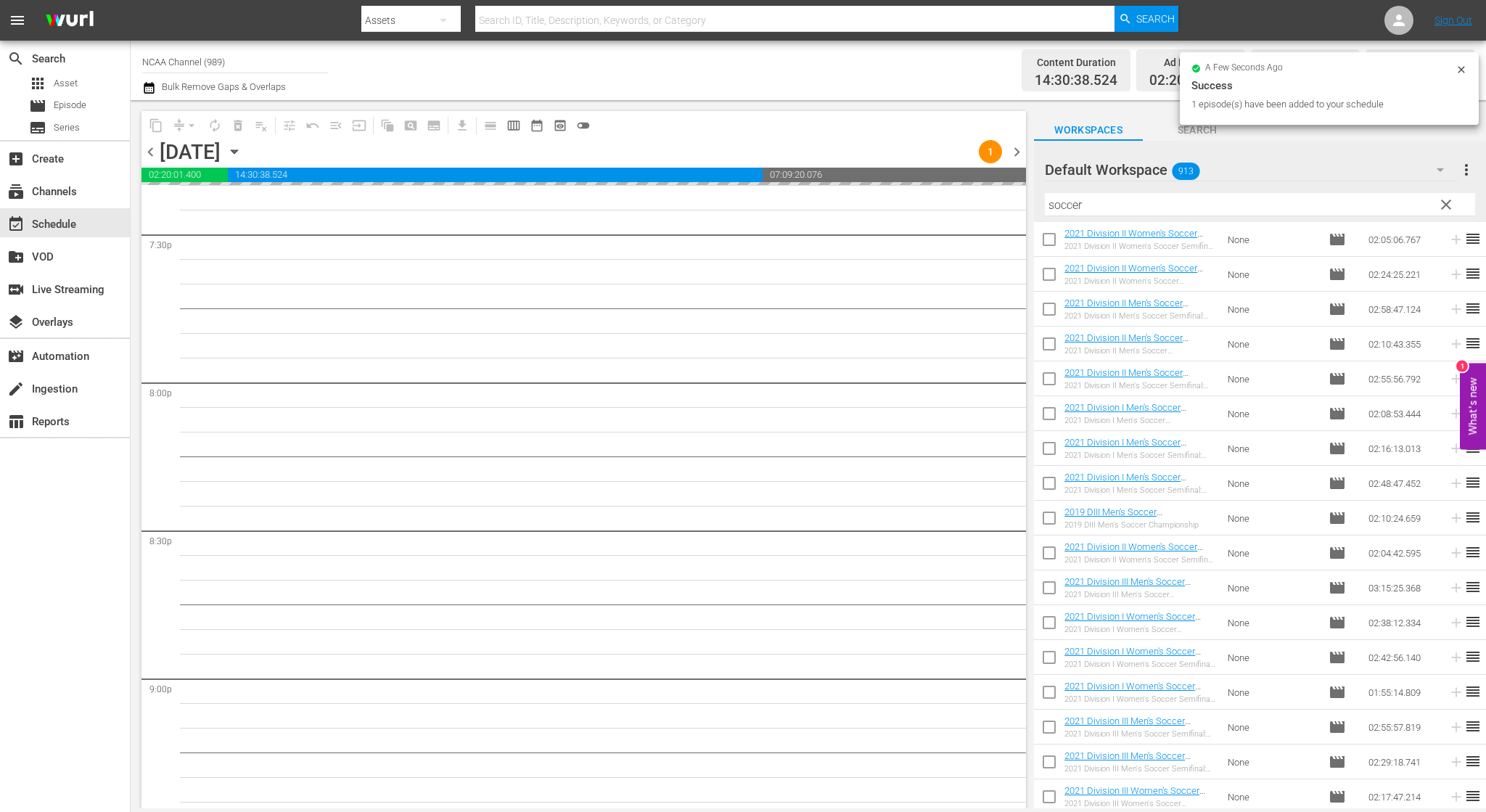
scroll to position [5734, 0]
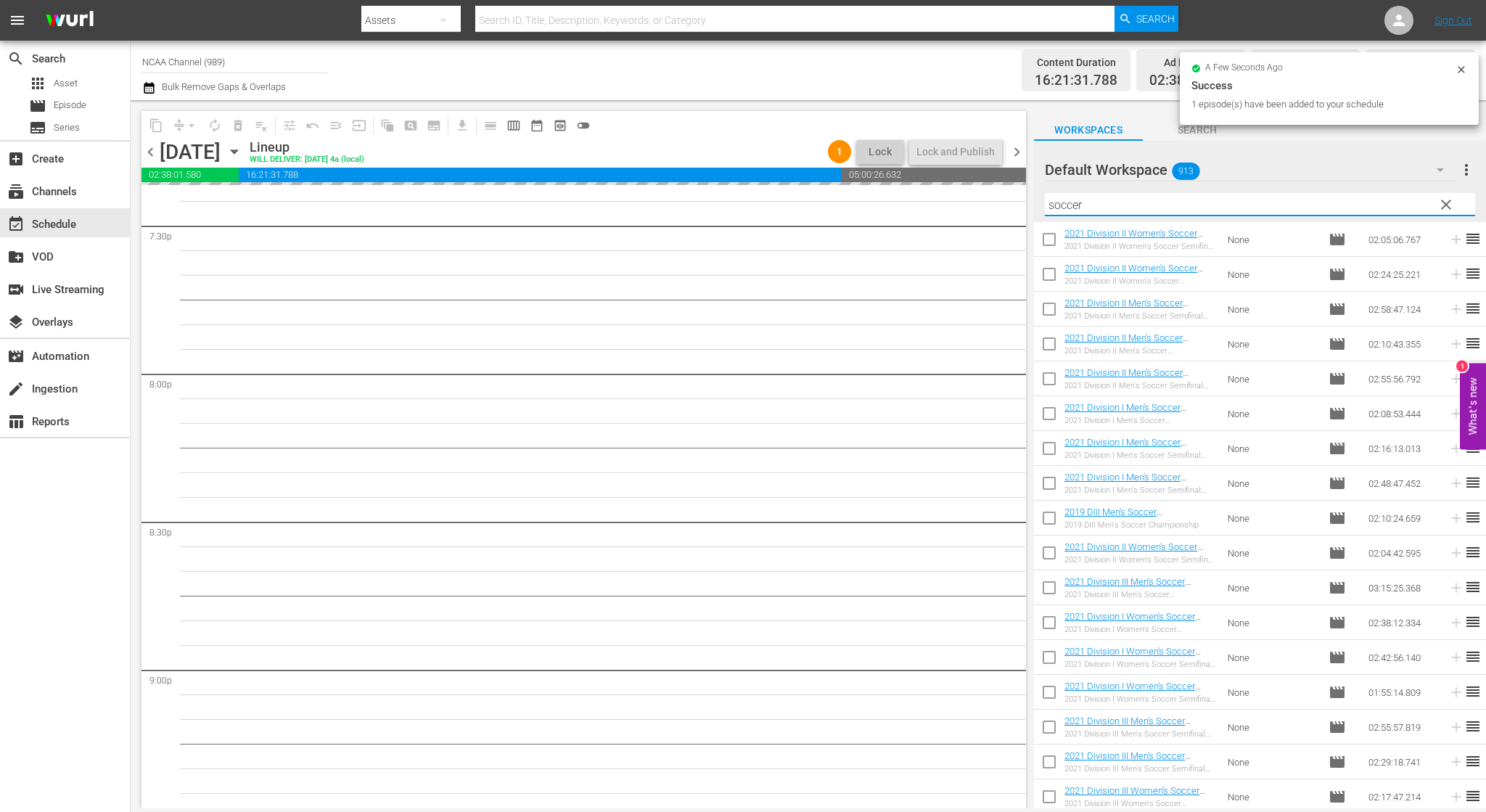
drag, startPoint x: 1110, startPoint y: 211, endPoint x: 898, endPoint y: 203, distance: 212.2
click at [913, 207] on div "content_copy compress arrow_drop_down autorenew_outlined delete_forever_outline…" at bounding box center [808, 454] width 1356 height 709
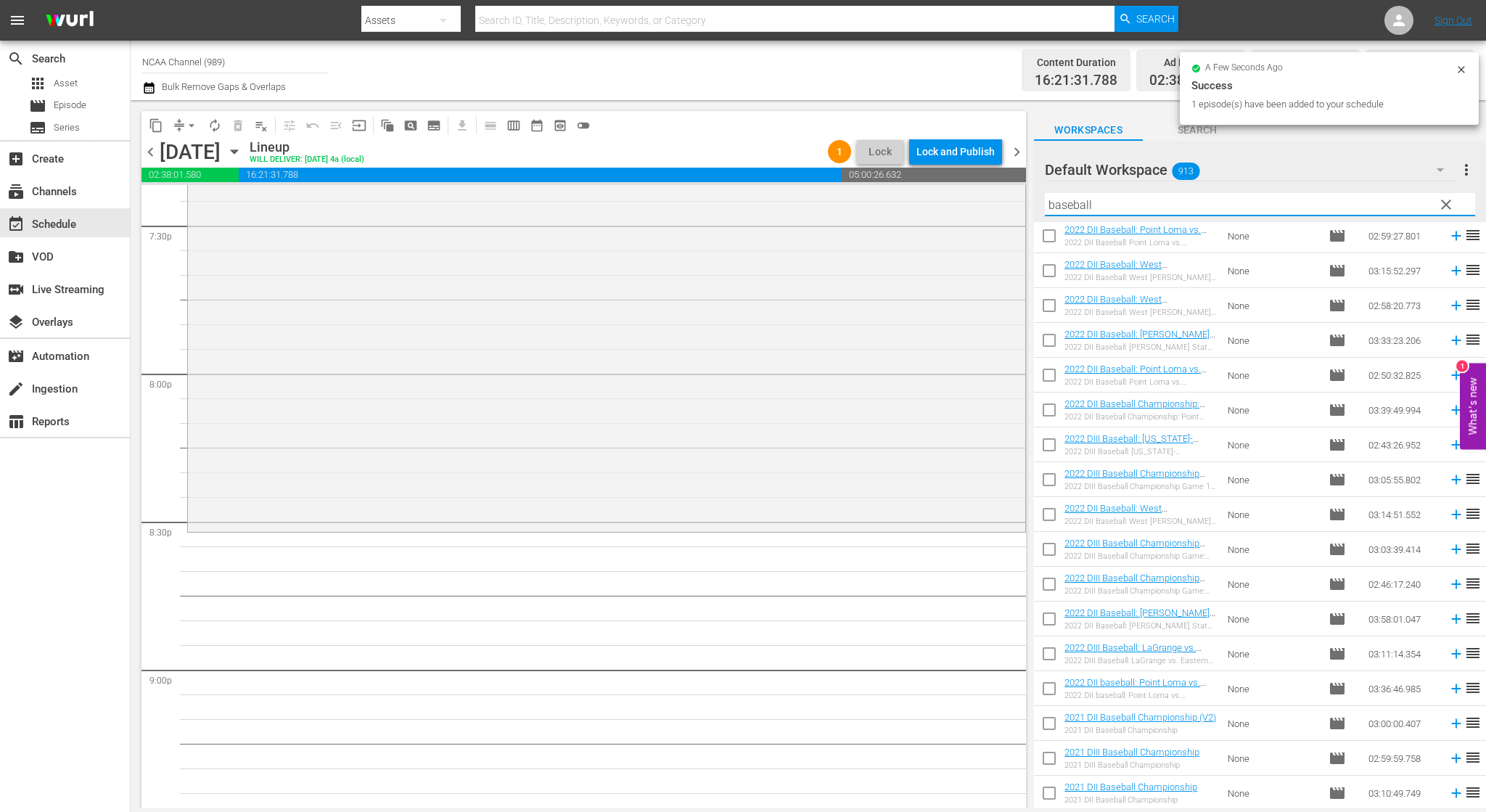
scroll to position [1083, 0]
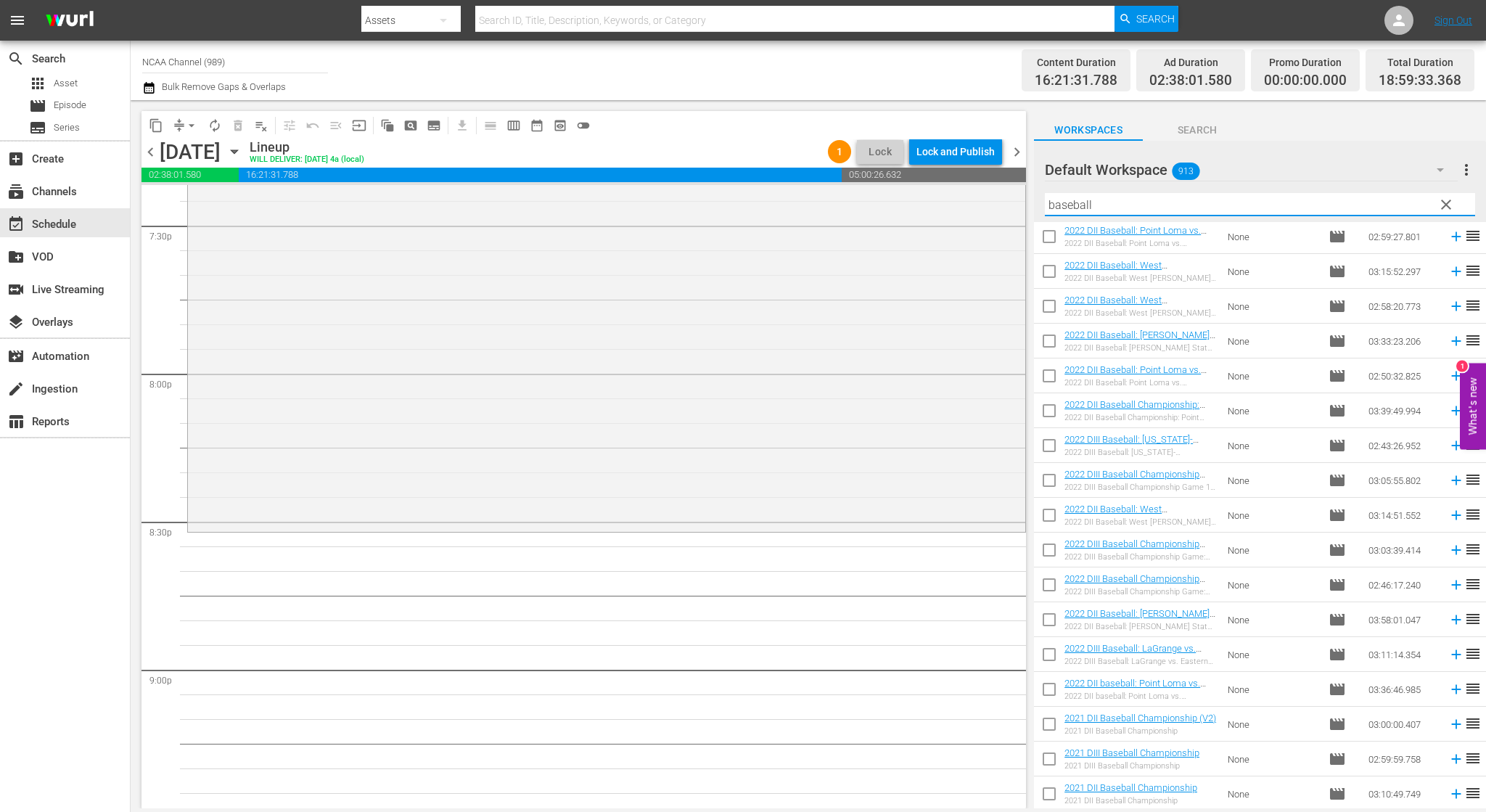
type input "baseball"
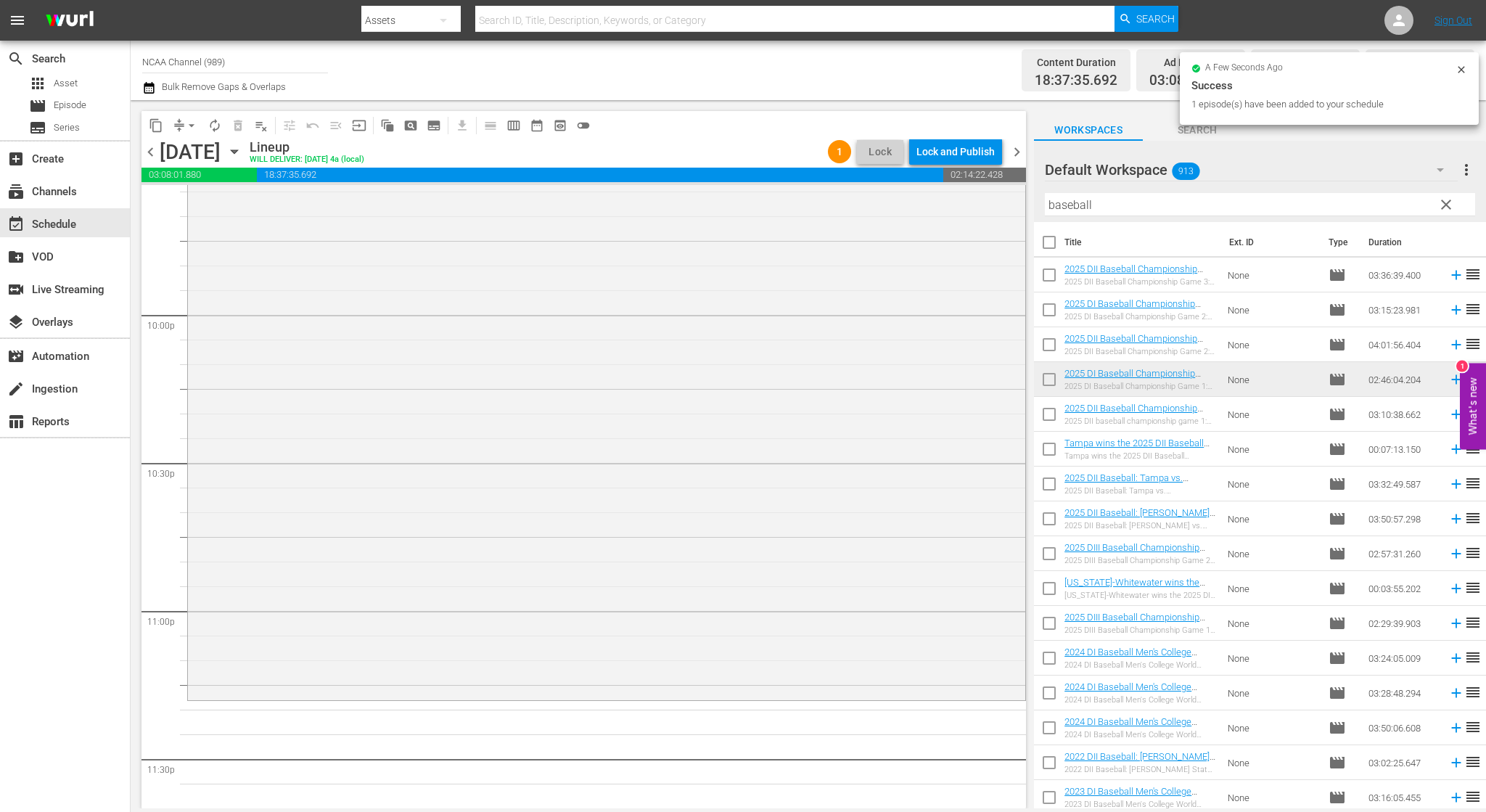
scroll to position [6483, 0]
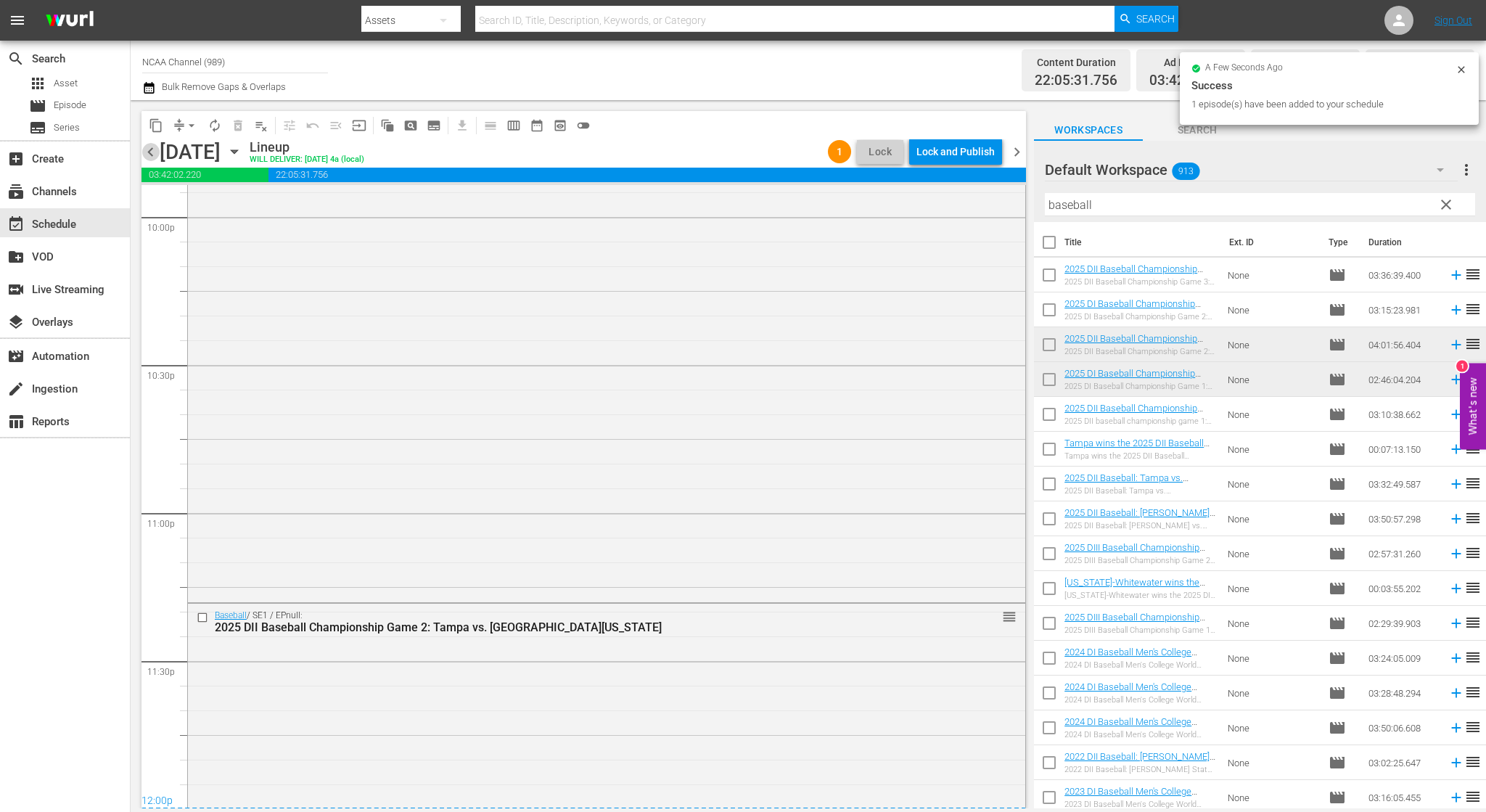
click at [154, 153] on span "chevron_left" at bounding box center [150, 151] width 18 height 18
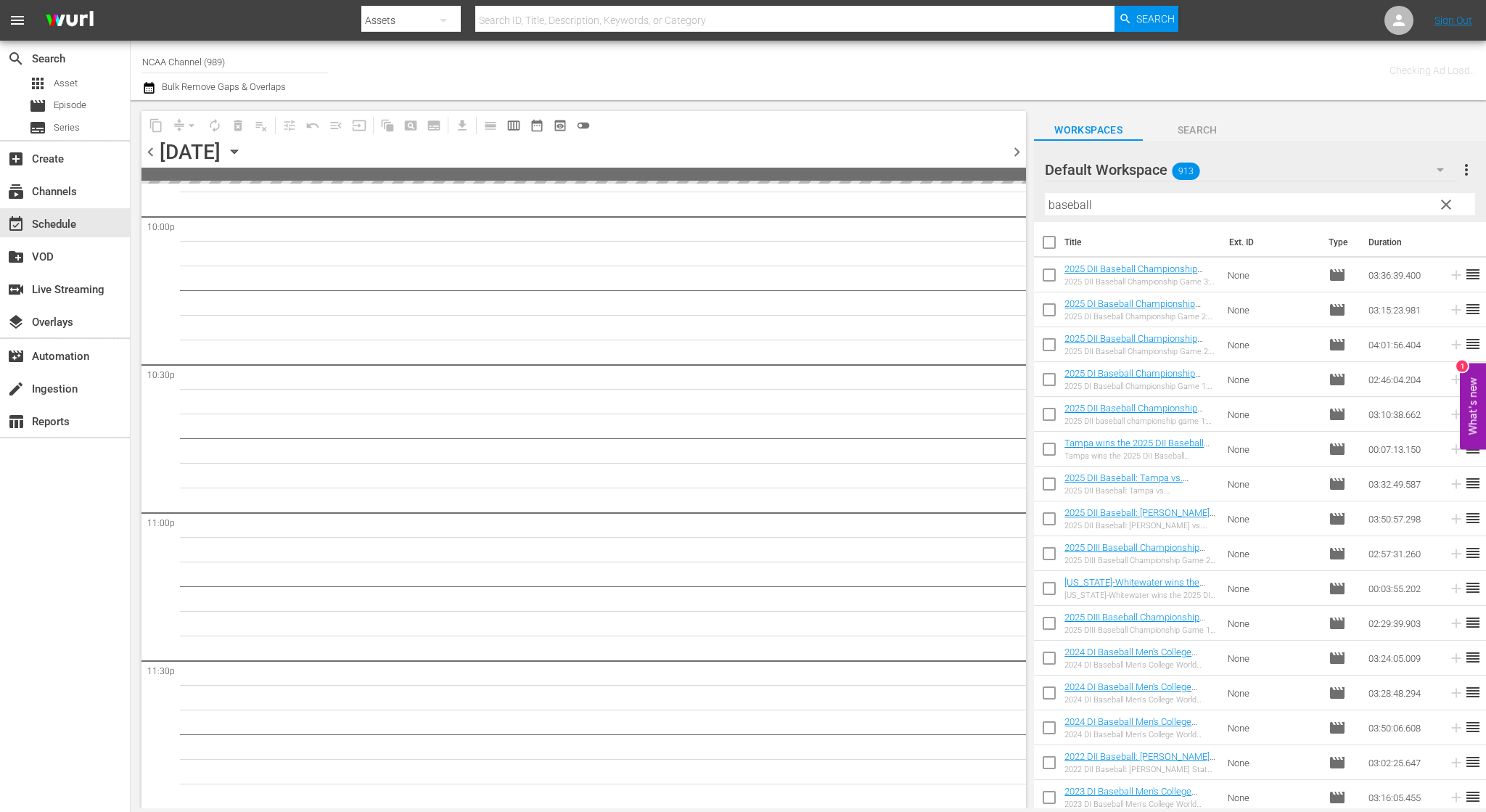
scroll to position [6481, 0]
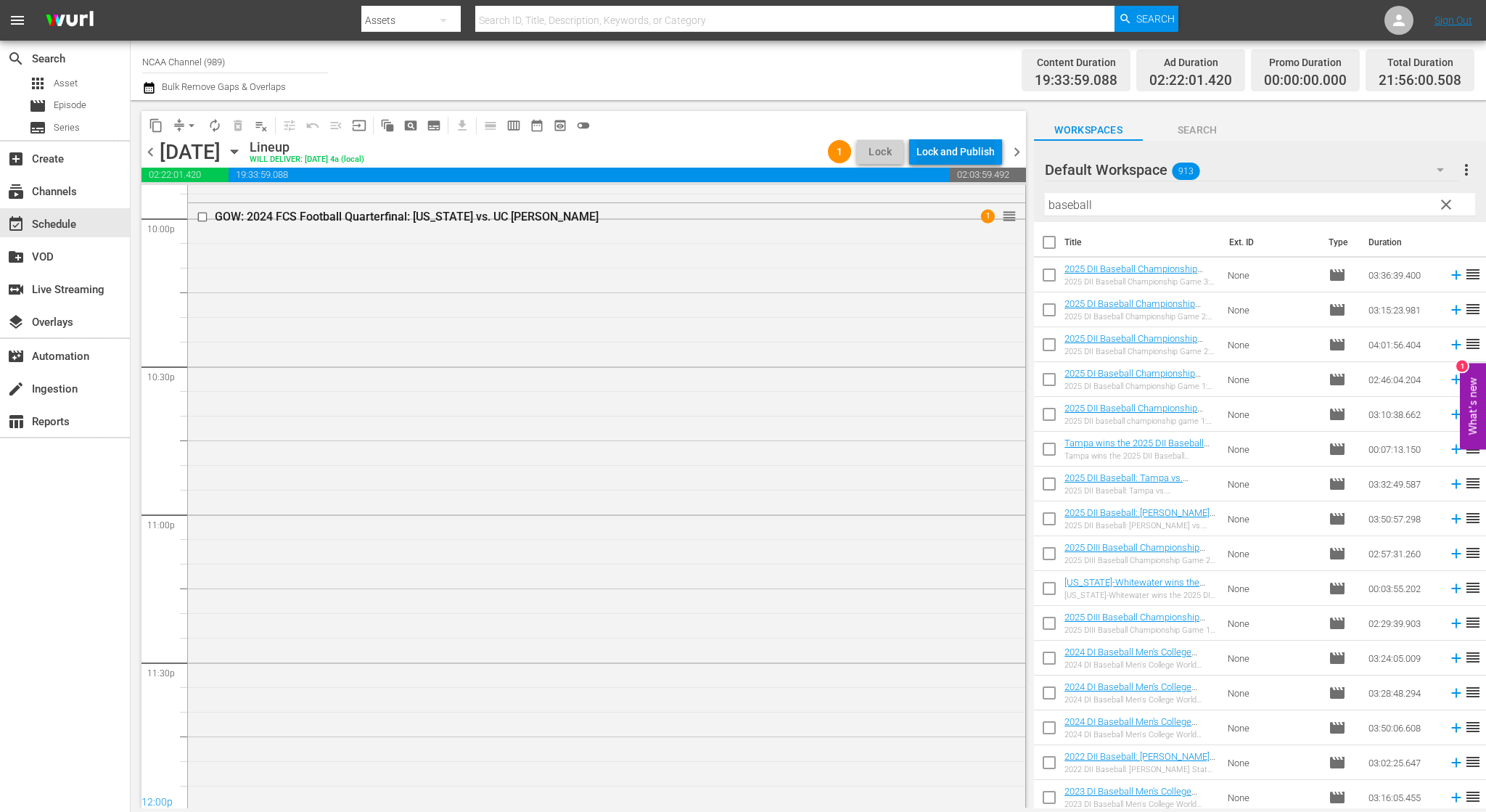
click at [981, 159] on div "Lock and Publish" at bounding box center [955, 152] width 78 height 26
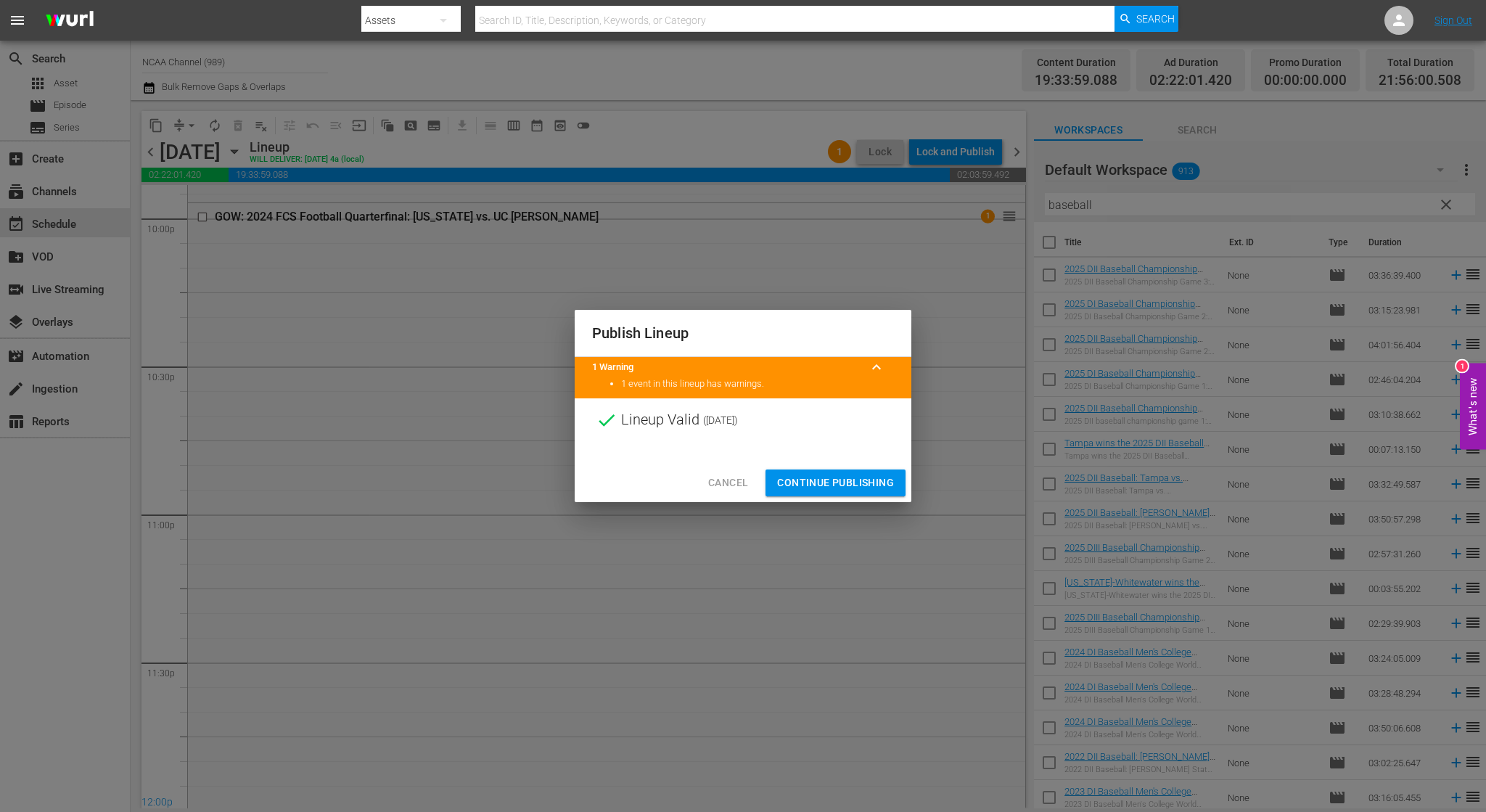
click at [850, 482] on span "Continue Publishing" at bounding box center [835, 483] width 116 height 18
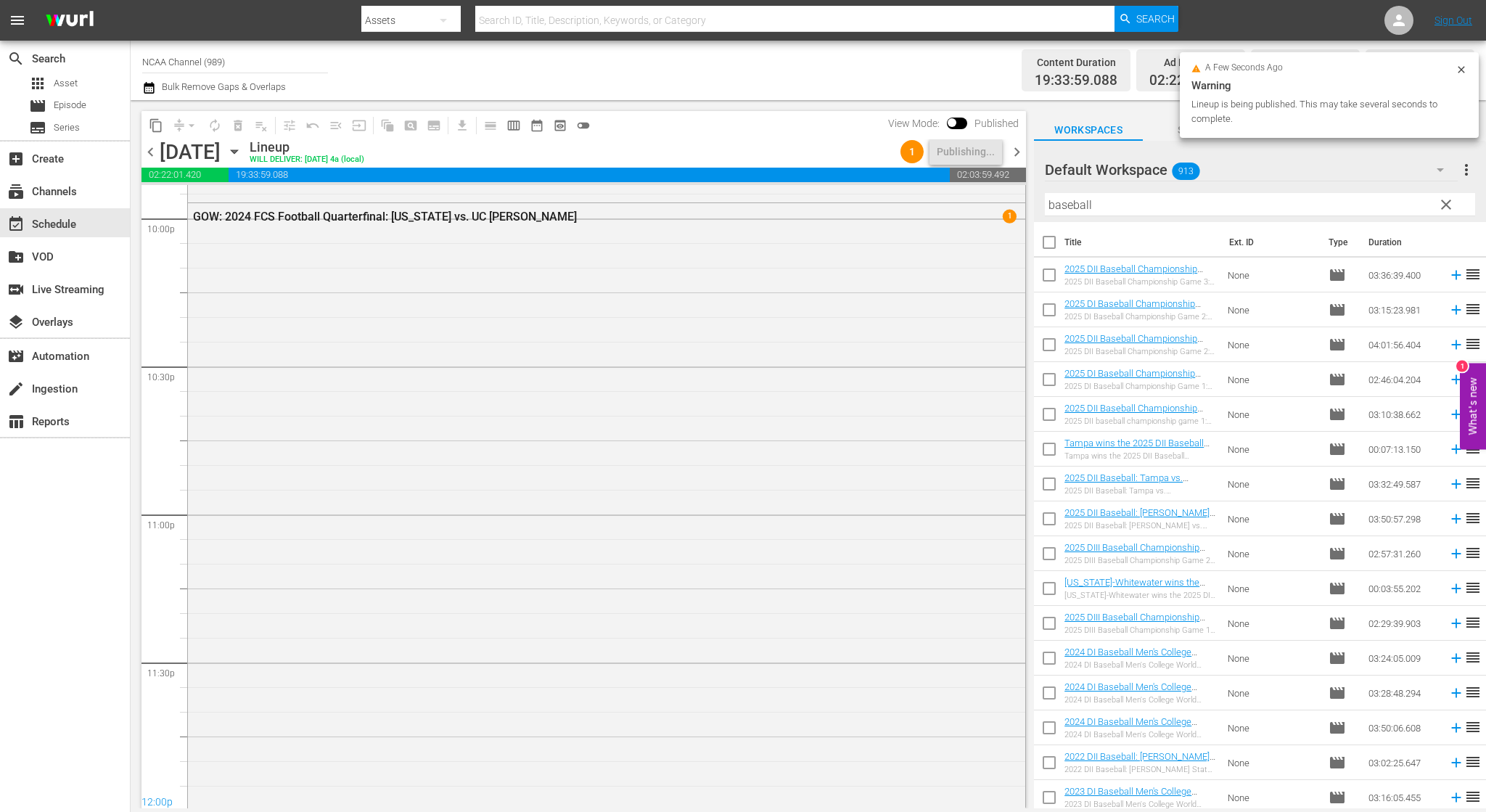
click at [1020, 155] on span "chevron_right" at bounding box center [1017, 151] width 18 height 18
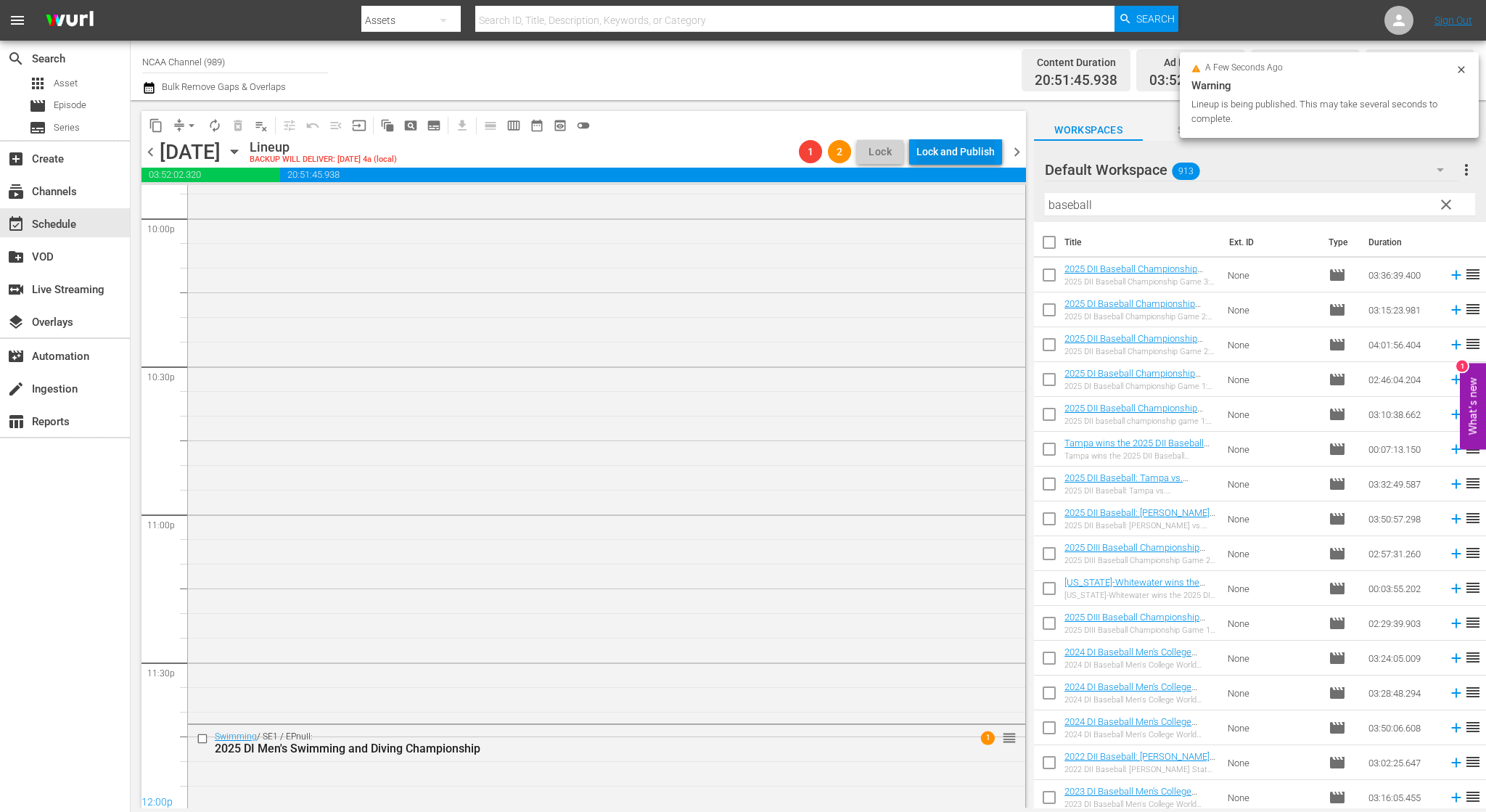
click at [939, 154] on div "Lock and Publish" at bounding box center [955, 152] width 78 height 26
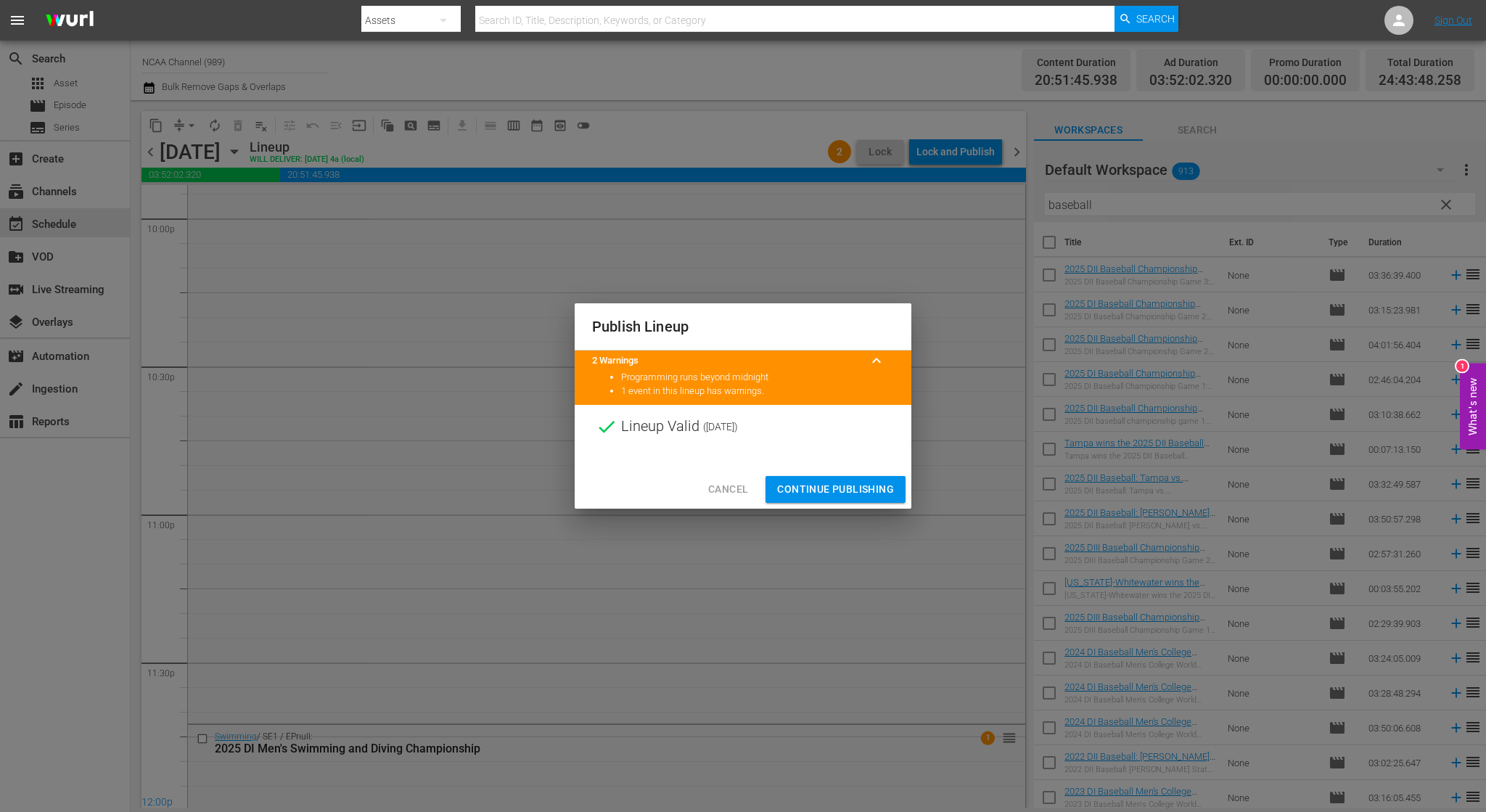
click at [842, 487] on span "Continue Publishing" at bounding box center [835, 489] width 116 height 18
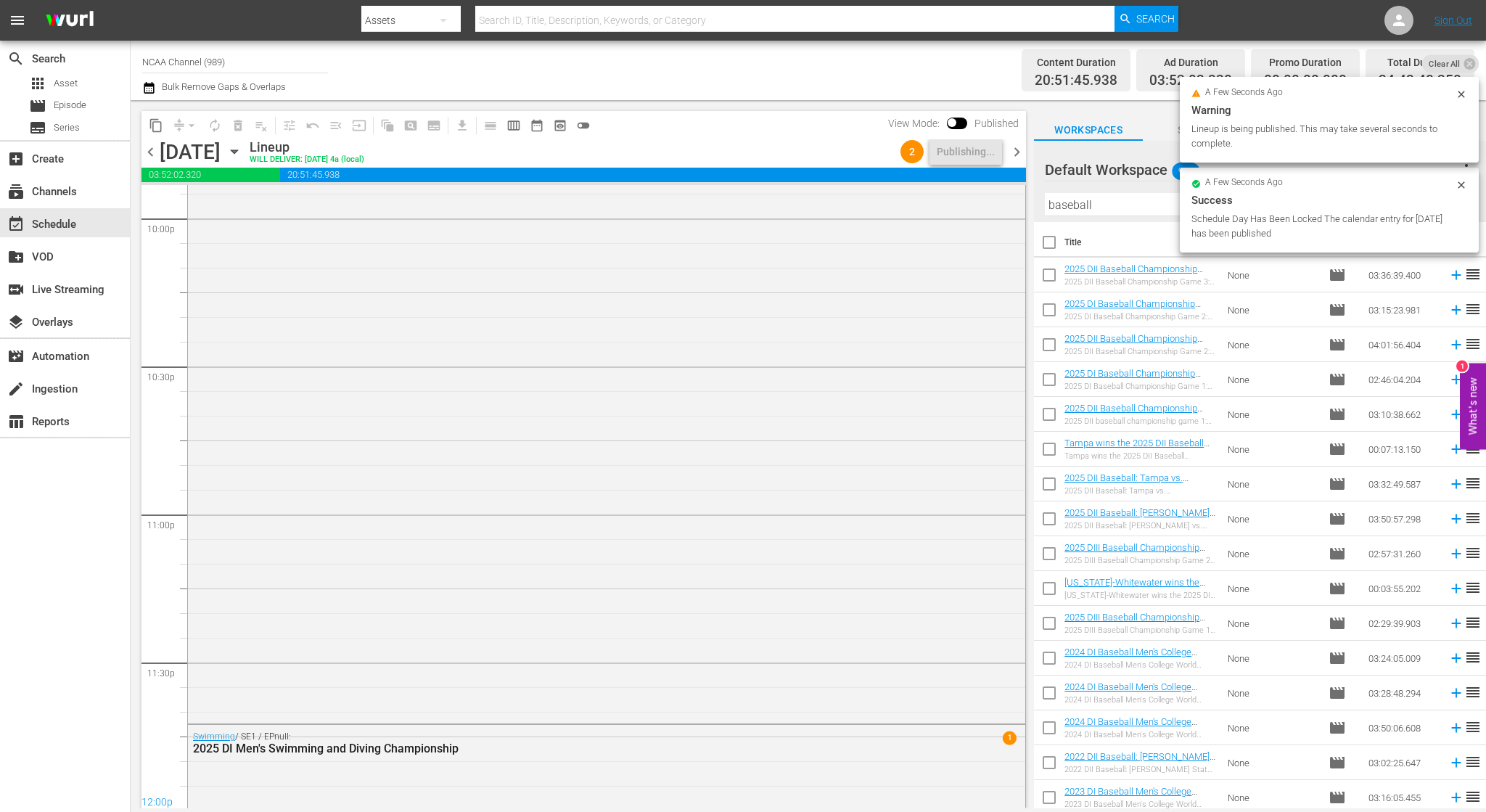
click at [1022, 150] on span "chevron_right" at bounding box center [1017, 151] width 18 height 18
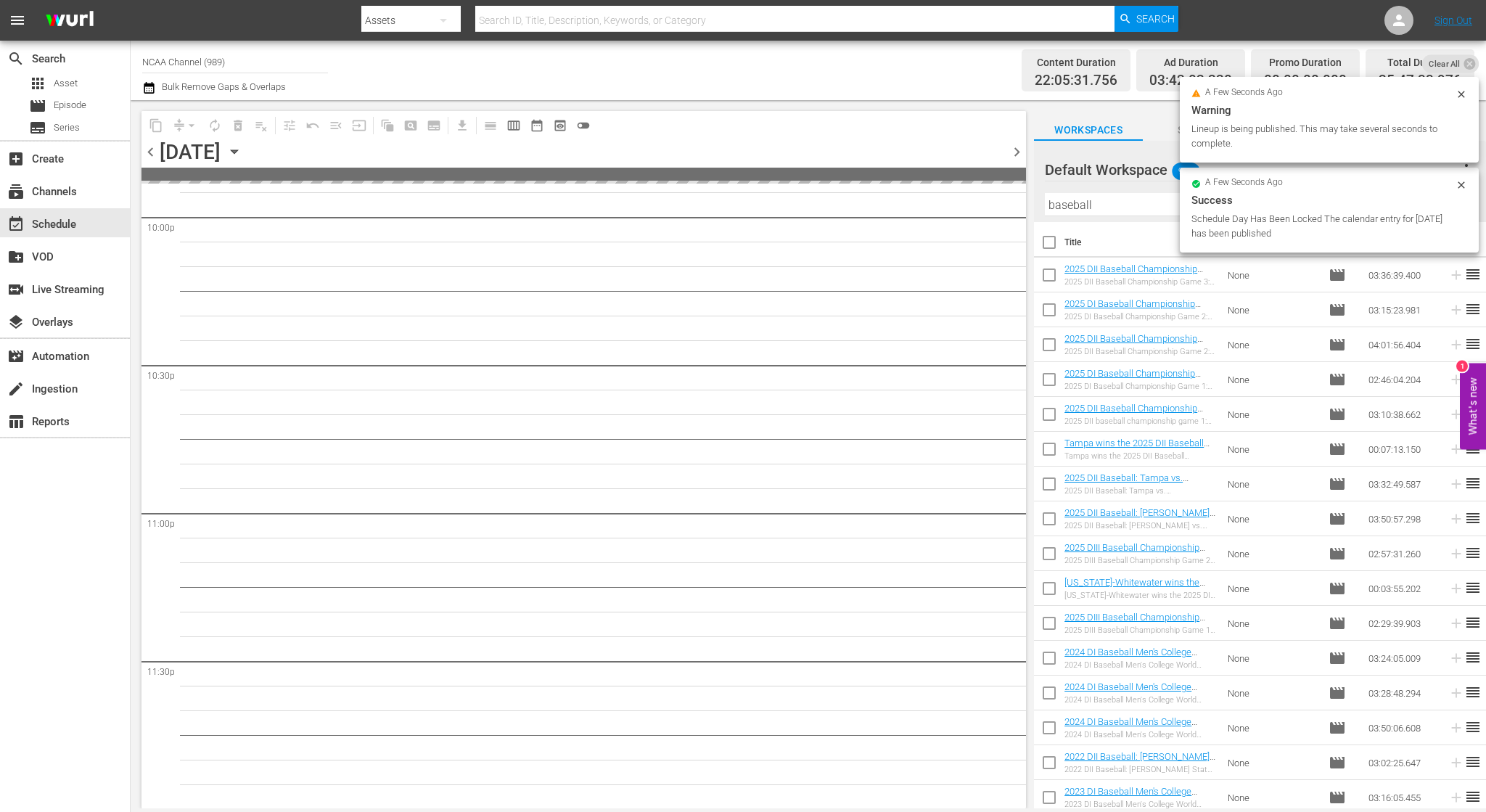
scroll to position [6457, 0]
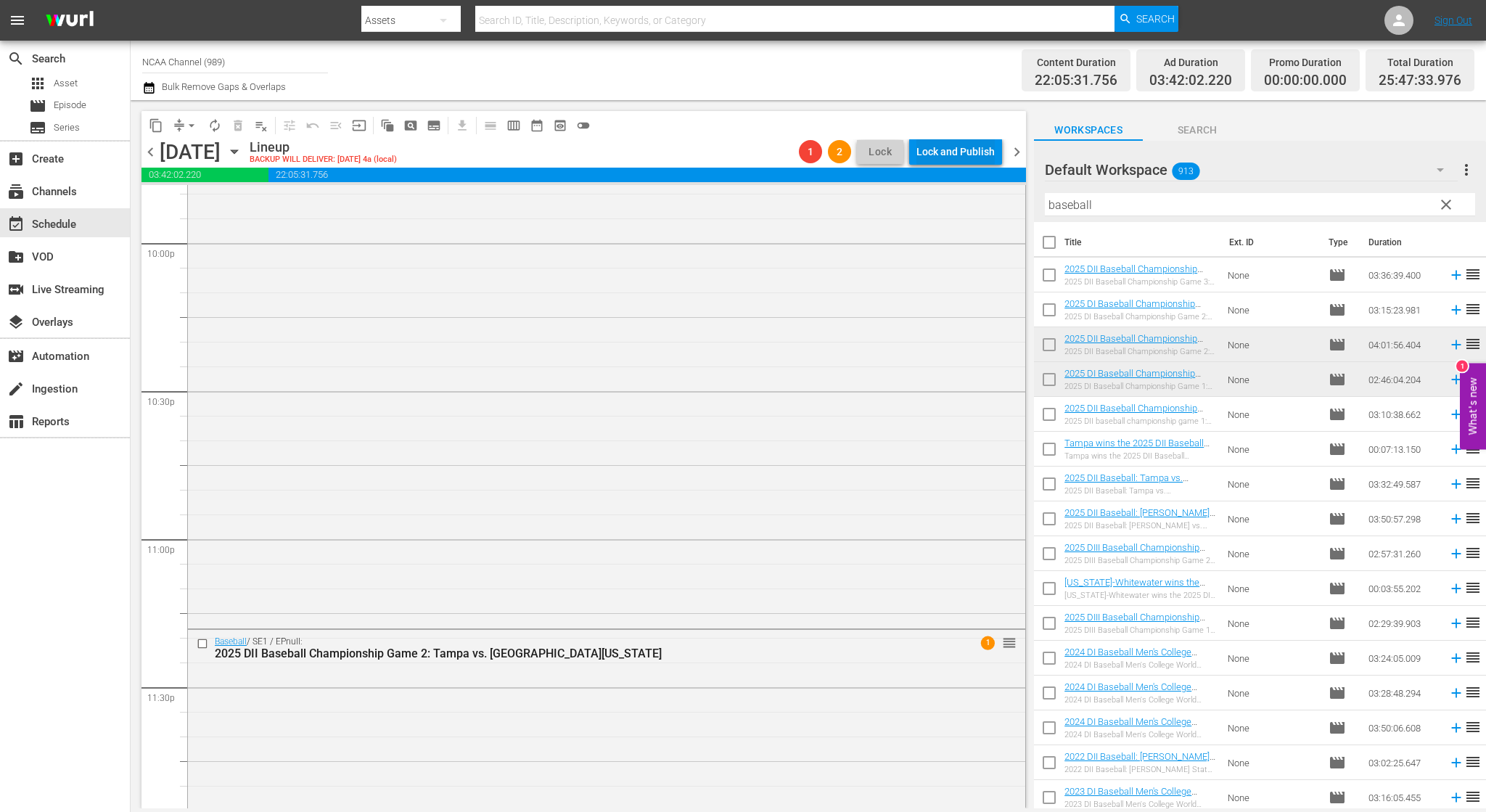
click at [956, 150] on div "Lock and Publish" at bounding box center [955, 152] width 78 height 26
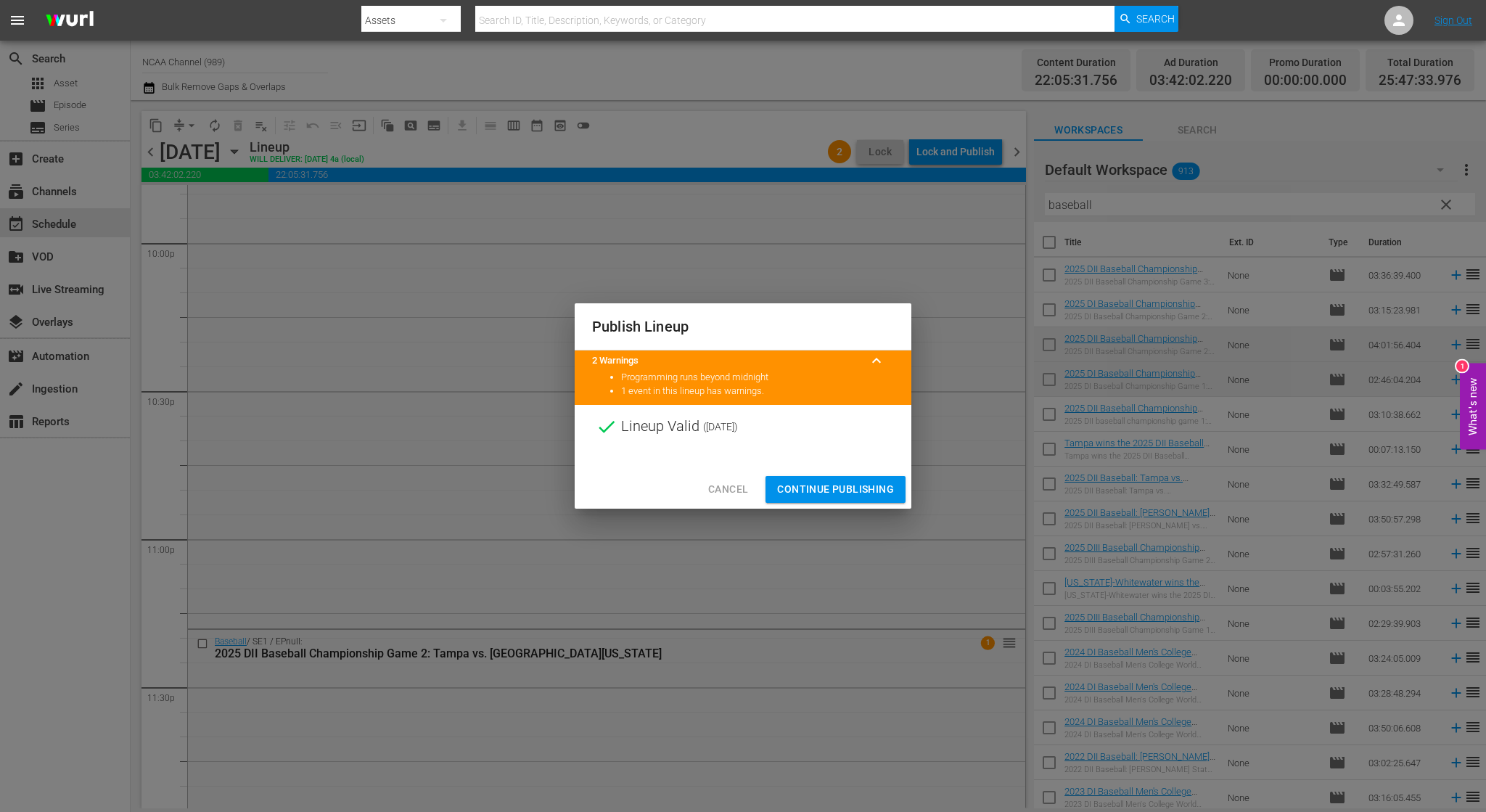
click at [811, 490] on span "Continue Publishing" at bounding box center [835, 489] width 116 height 18
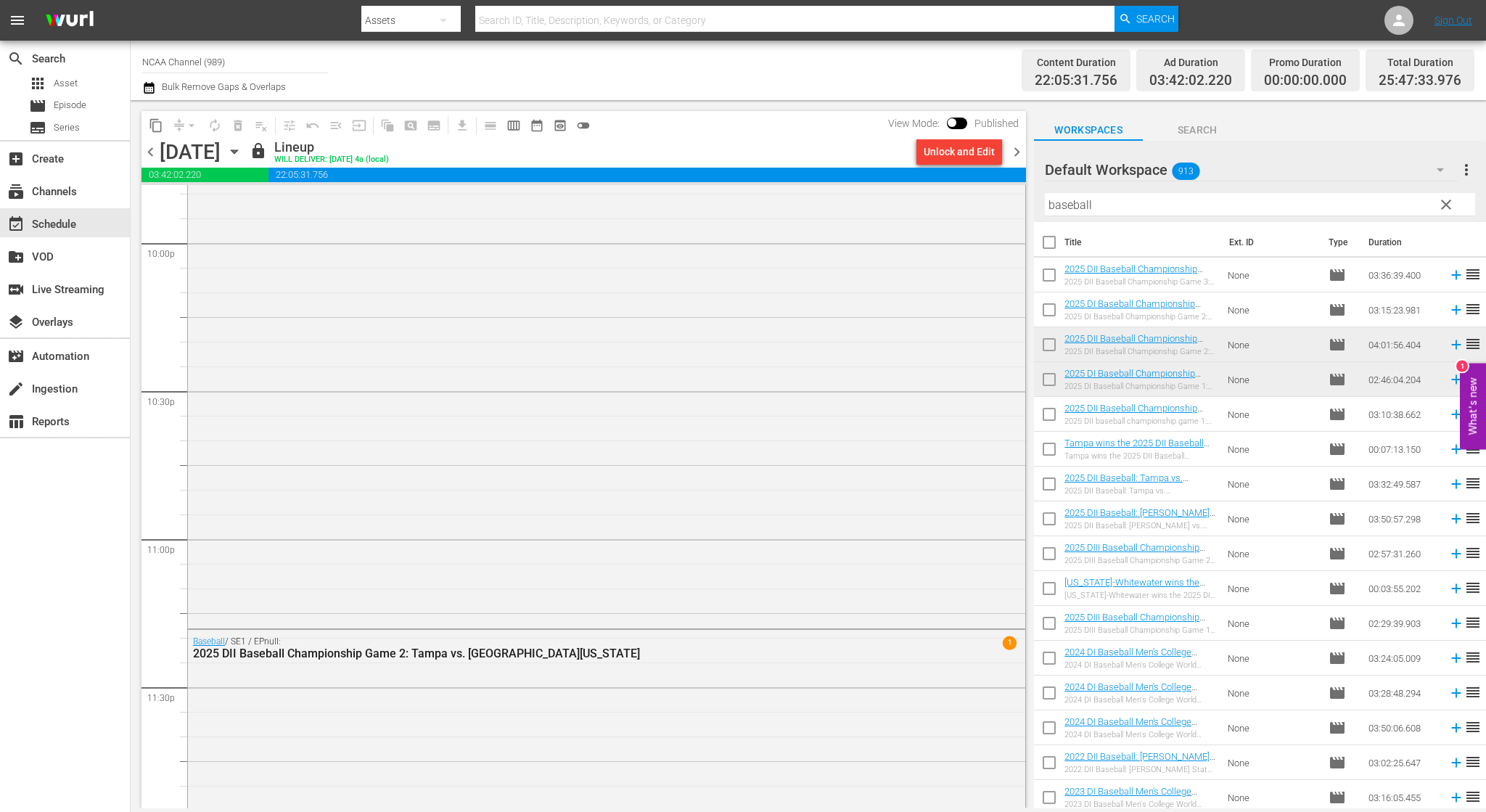
scroll to position [6432, 0]
